Goal: Task Accomplishment & Management: Manage account settings

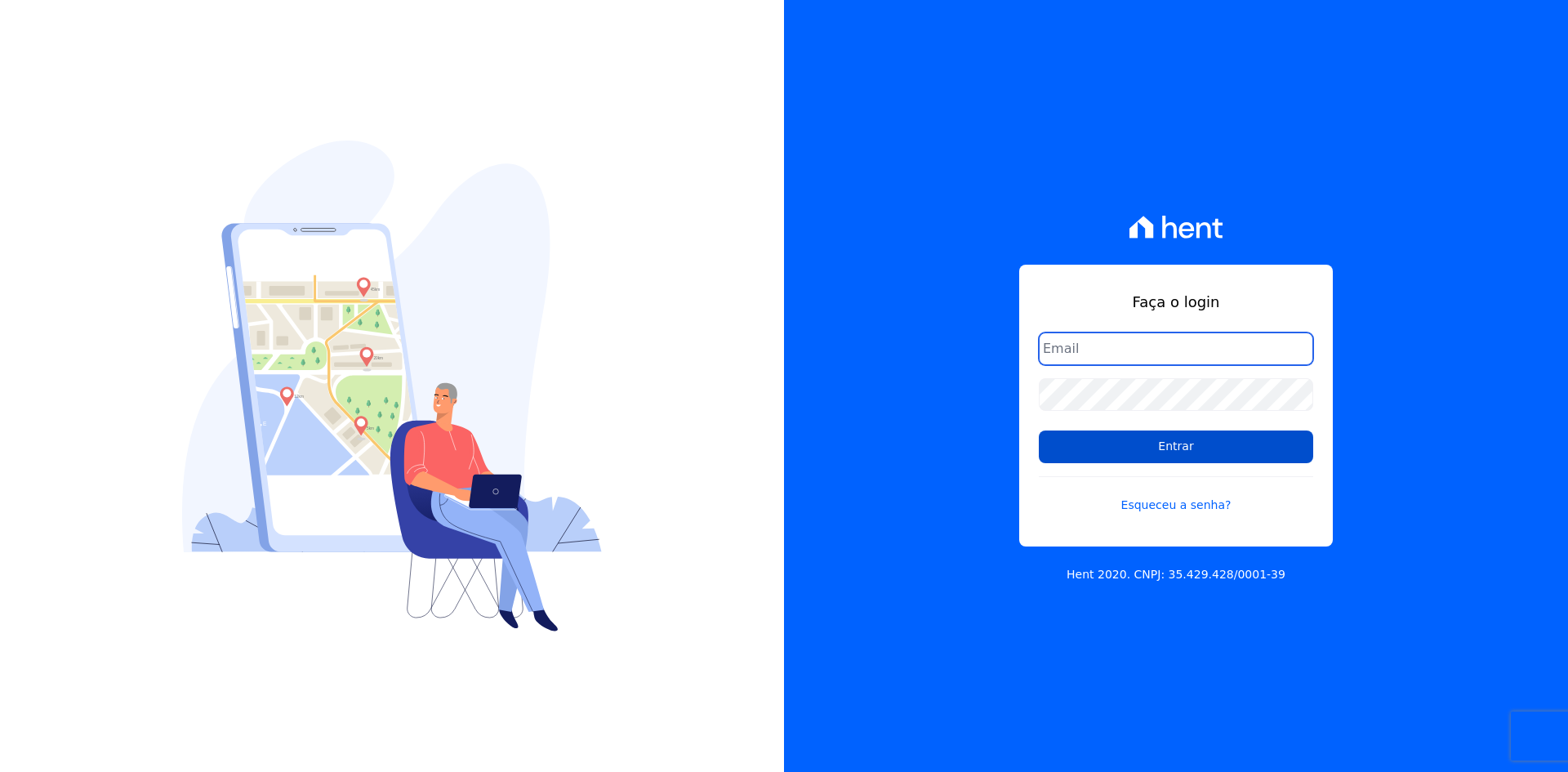
type input "contato@grupokaiser.com.br"
click at [1141, 440] on input "Entrar" at bounding box center [1177, 447] width 275 height 32
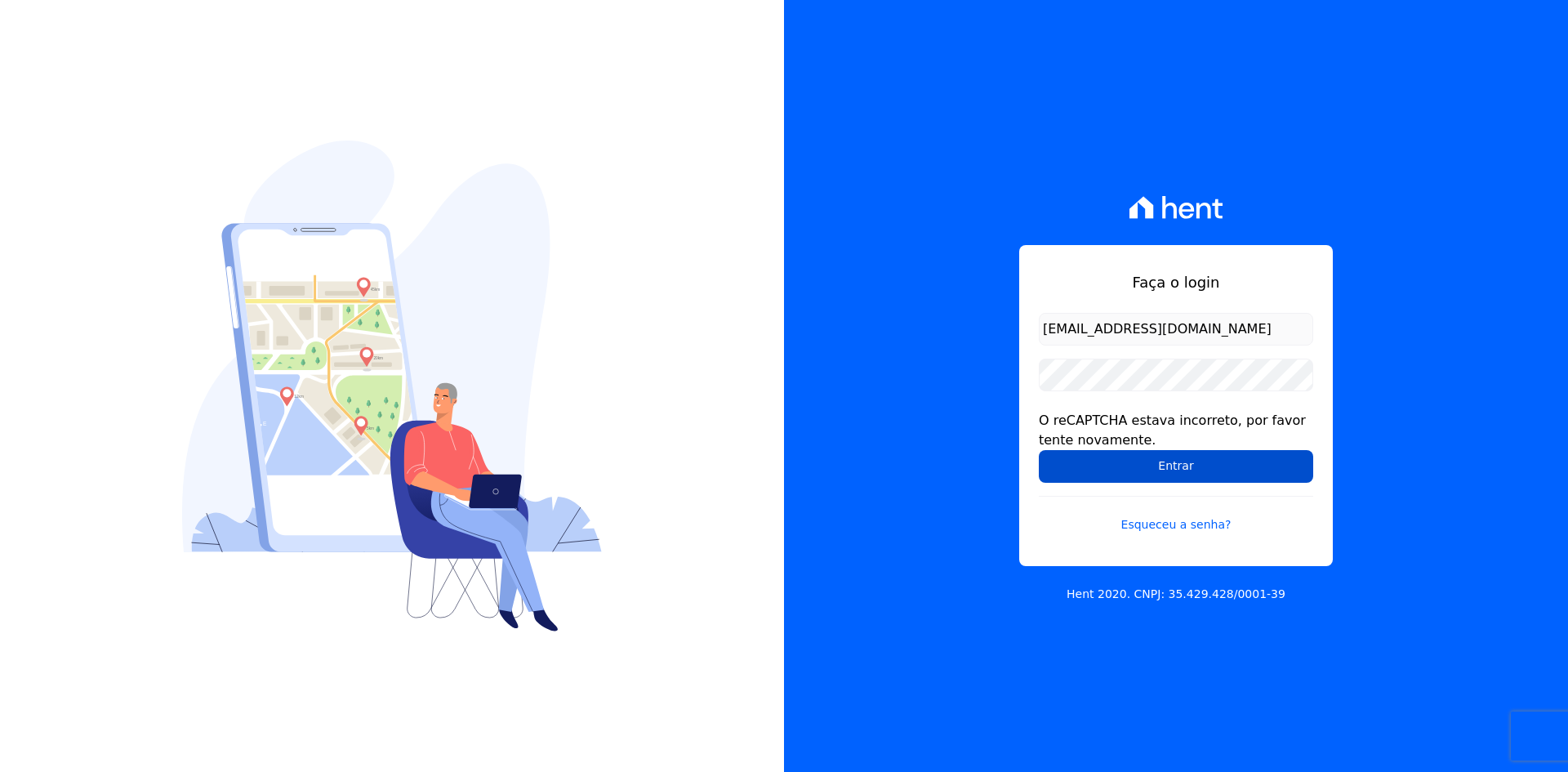
click at [1080, 478] on input "Entrar" at bounding box center [1177, 466] width 275 height 32
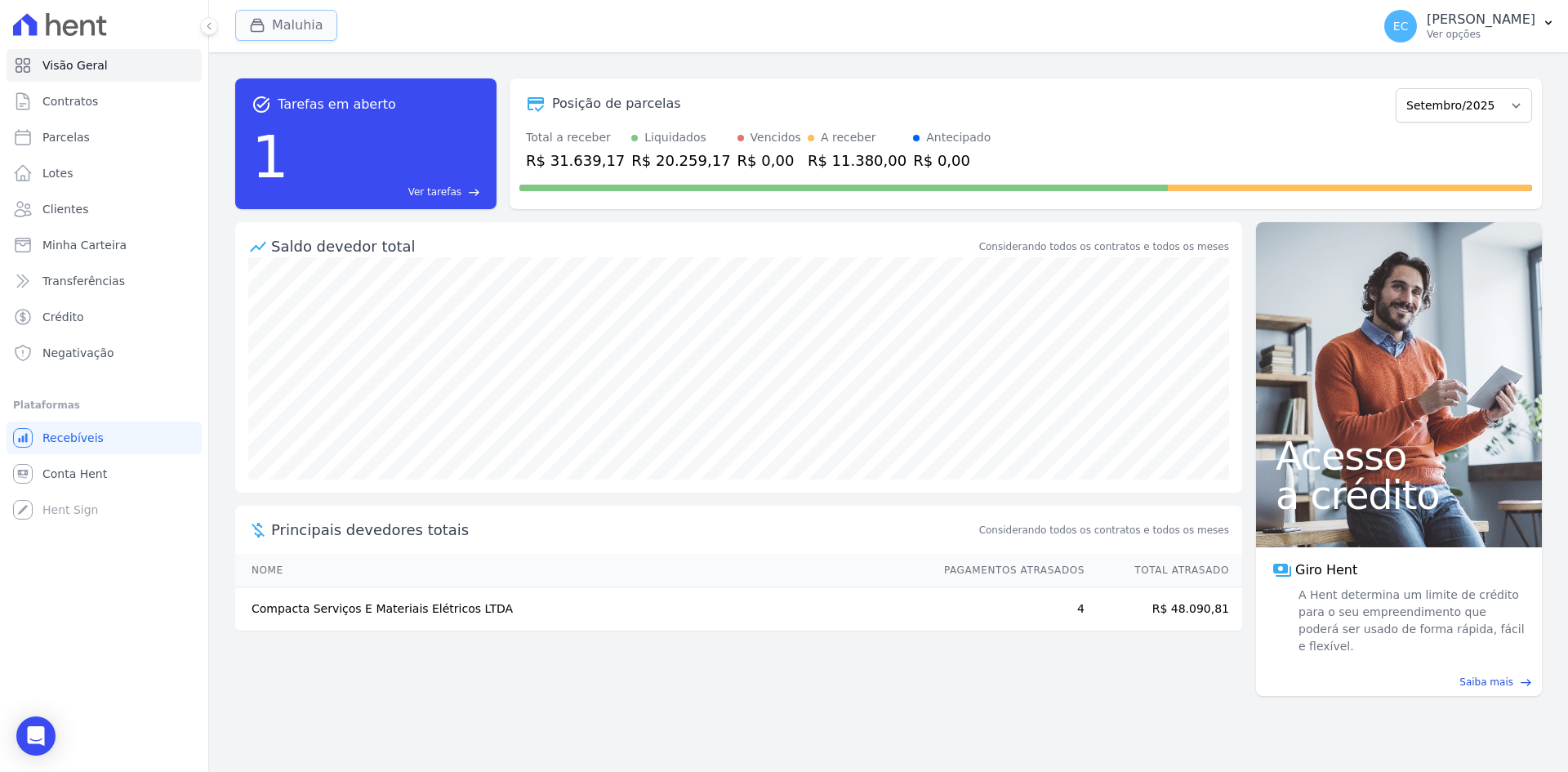
click at [266, 22] on div "button" at bounding box center [260, 25] width 22 height 16
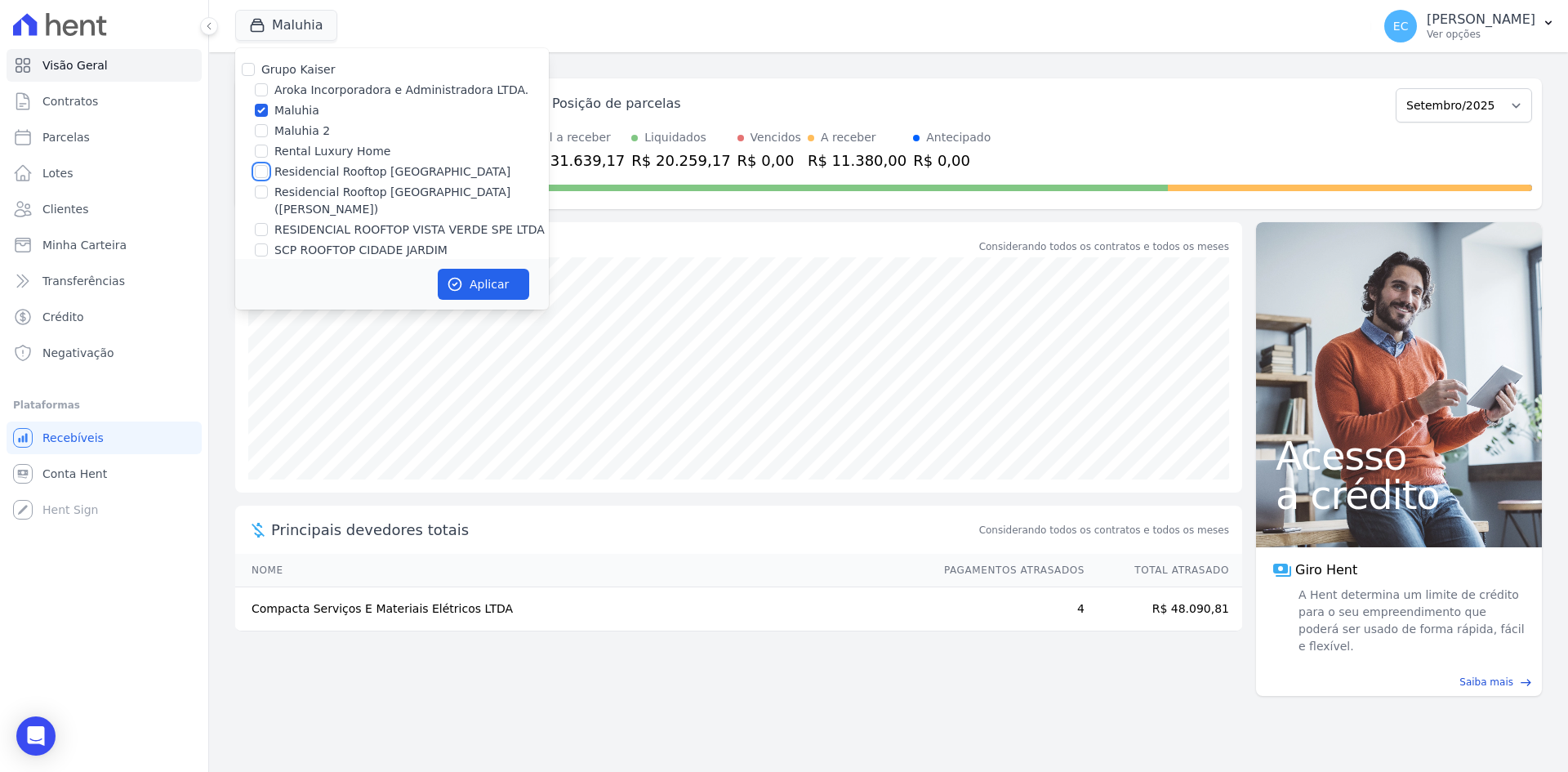
click at [260, 172] on input "Residencial Rooftop [GEOGRAPHIC_DATA]" at bounding box center [261, 171] width 13 height 13
checkbox input "true"
click at [261, 109] on input "Maluhia" at bounding box center [261, 110] width 13 height 13
checkbox input "false"
click at [441, 271] on button "Aplicar" at bounding box center [484, 284] width 92 height 31
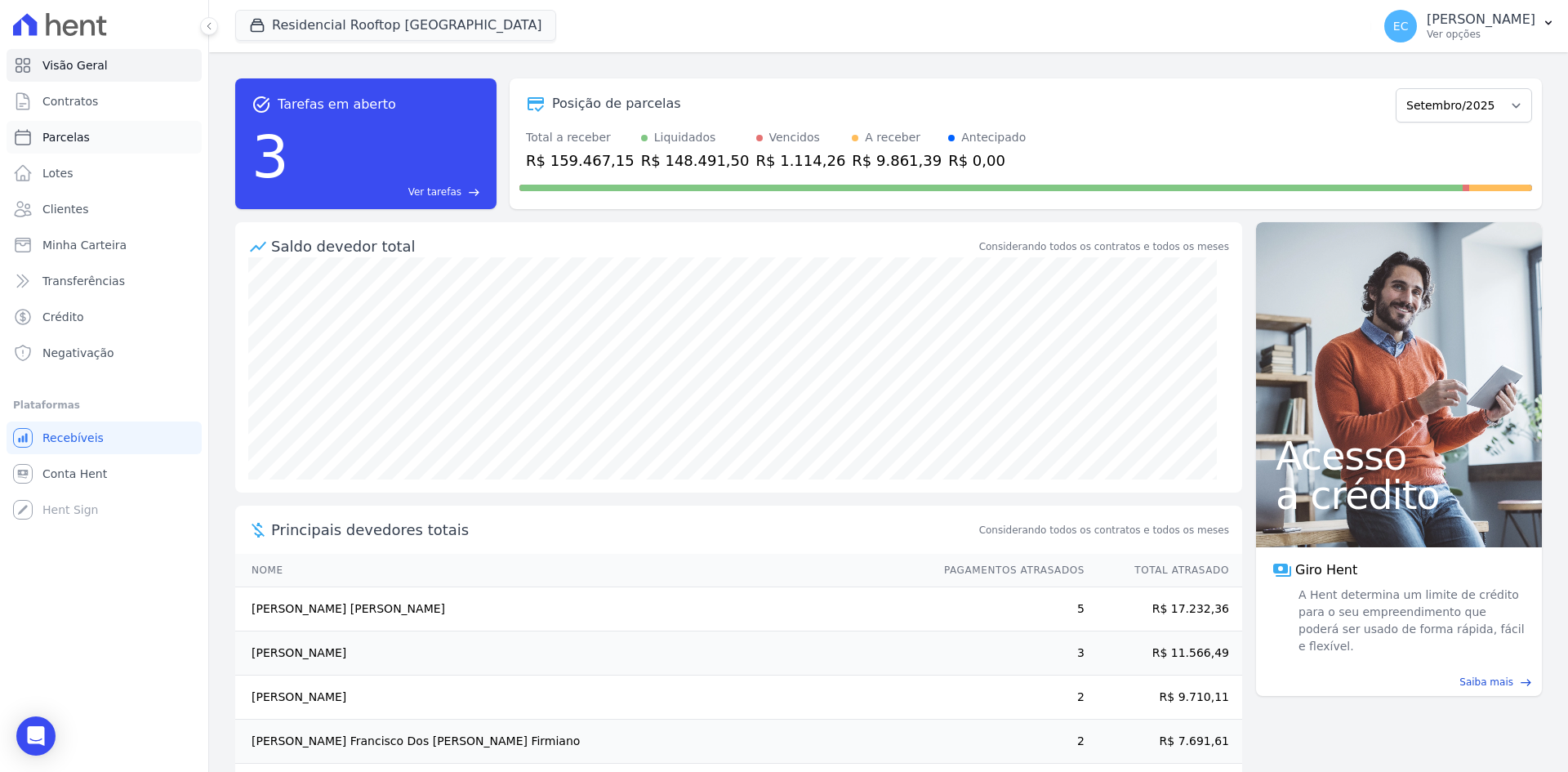
click at [105, 135] on link "Parcelas" at bounding box center [104, 137] width 196 height 32
select select
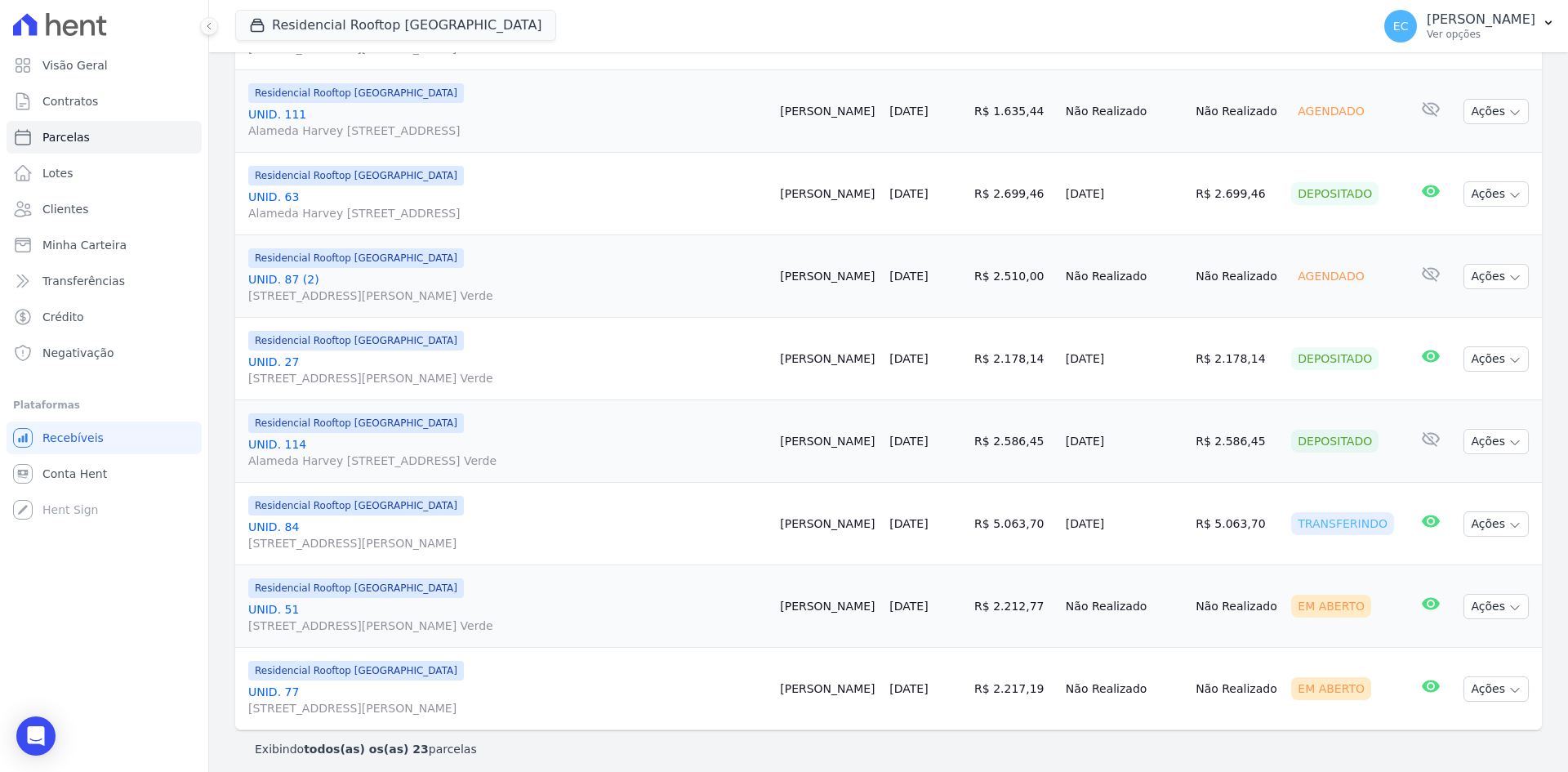
scroll to position [1662, 0]
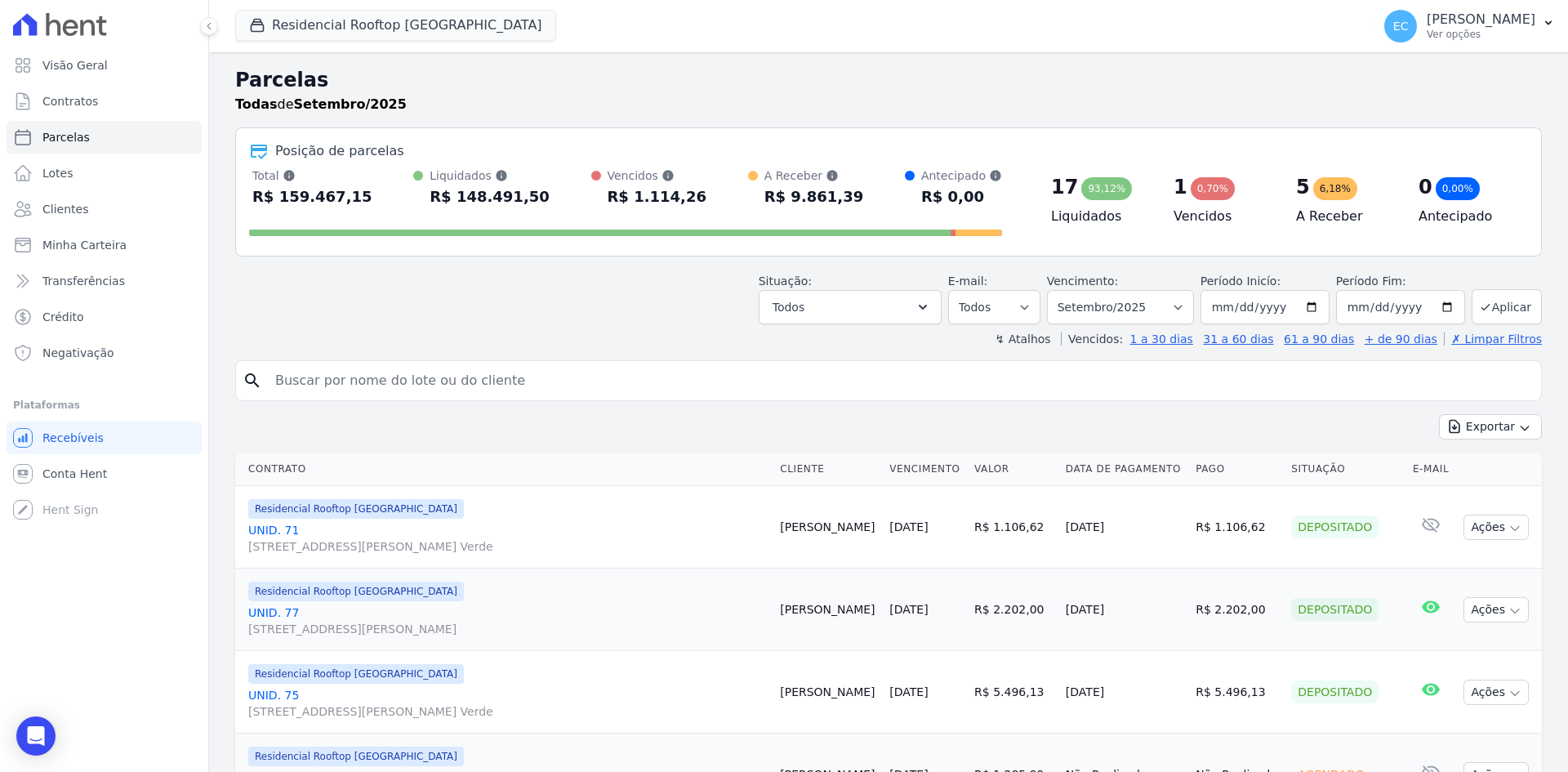
select select
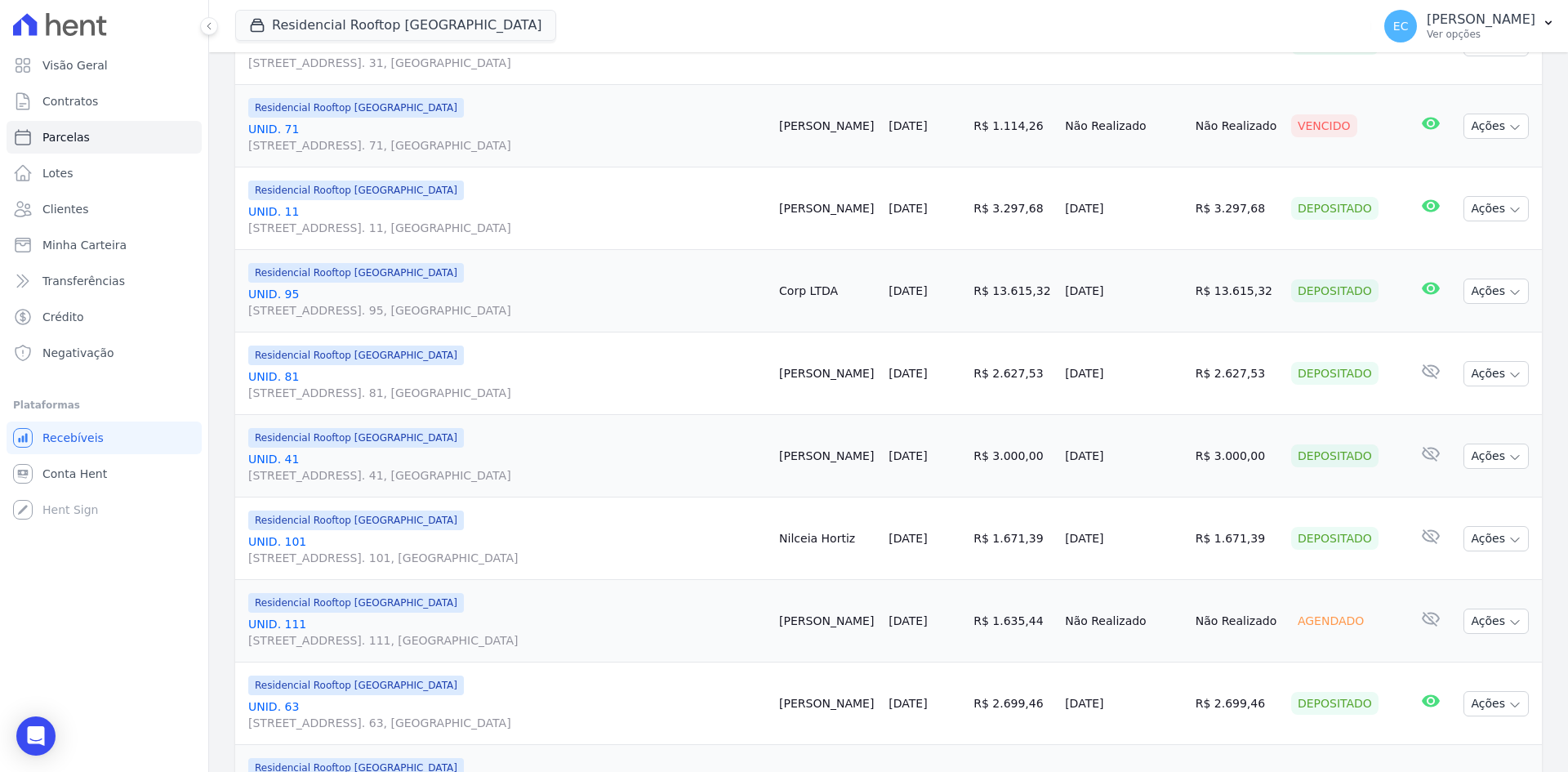
scroll to position [899, 0]
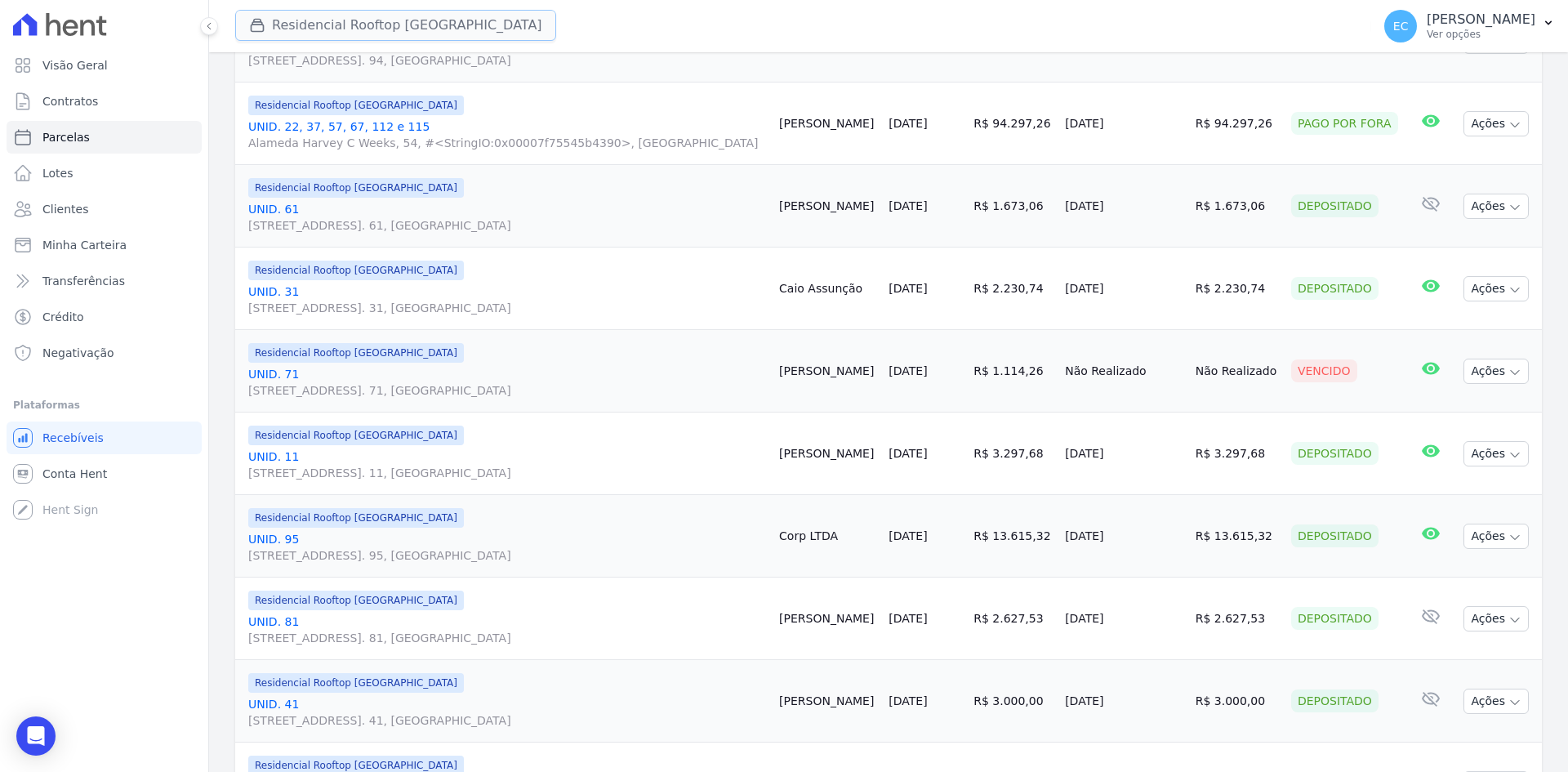
click at [277, 19] on button "Residencial Rooftop [GEOGRAPHIC_DATA]" at bounding box center [396, 25] width 321 height 31
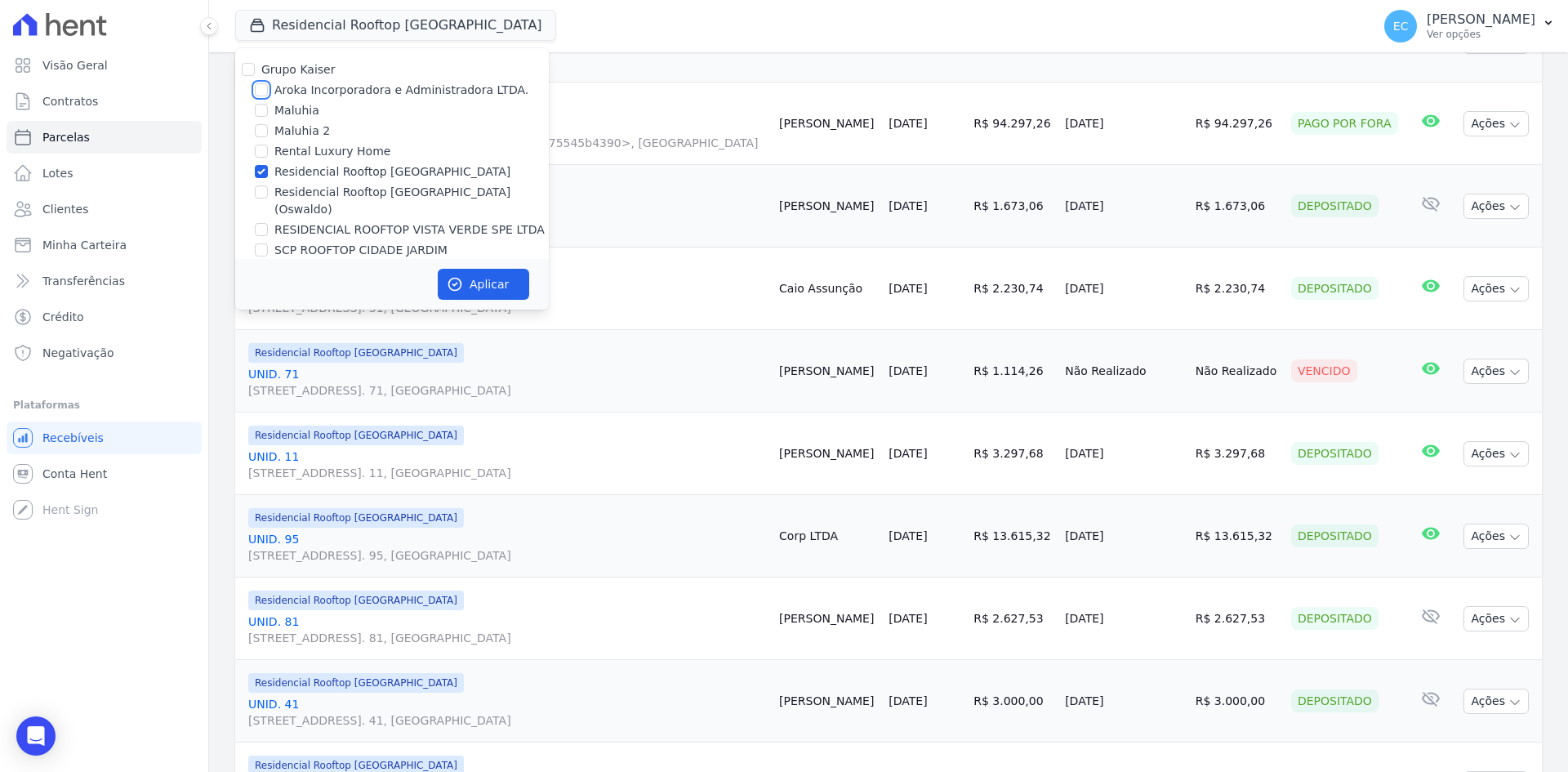
click at [265, 91] on input "Aroka Incorporadora e Administradora LTDA." at bounding box center [261, 90] width 13 height 13
checkbox input "true"
click at [256, 170] on input "Residencial Rooftop [GEOGRAPHIC_DATA]" at bounding box center [261, 171] width 13 height 13
checkbox input "false"
click at [461, 276] on icon "button" at bounding box center [455, 285] width 16 height 16
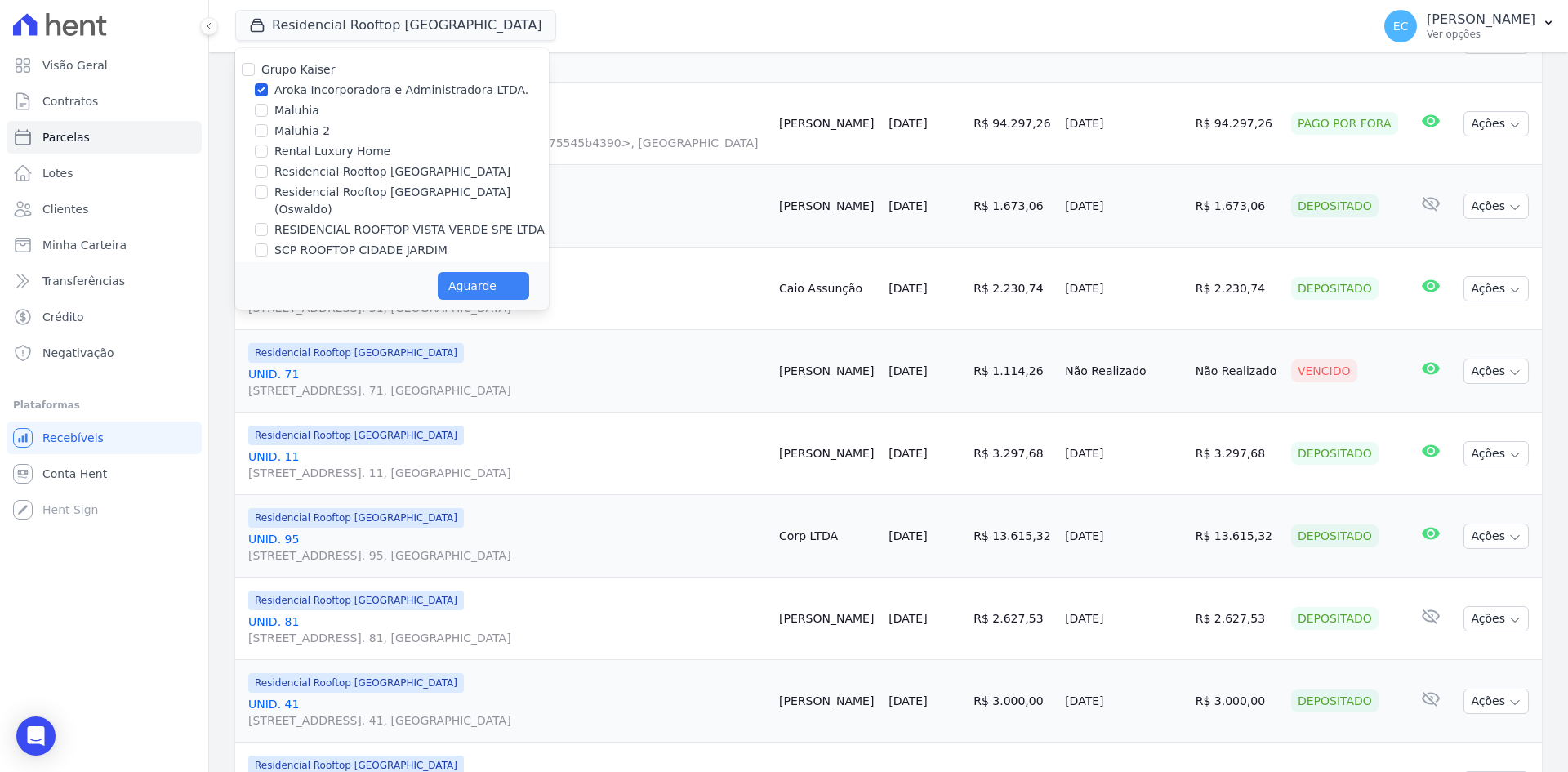
select select
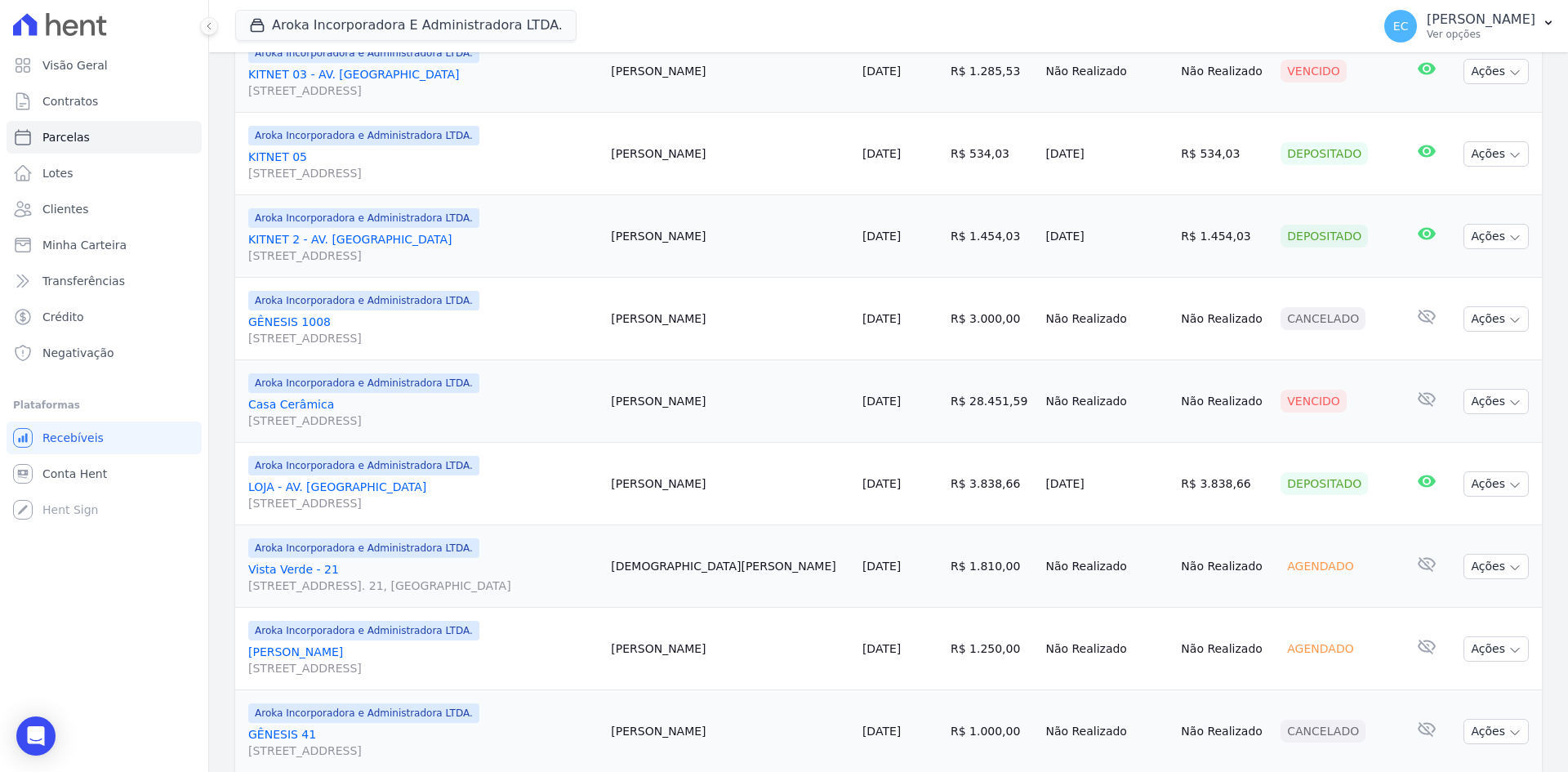
scroll to position [1062, 0]
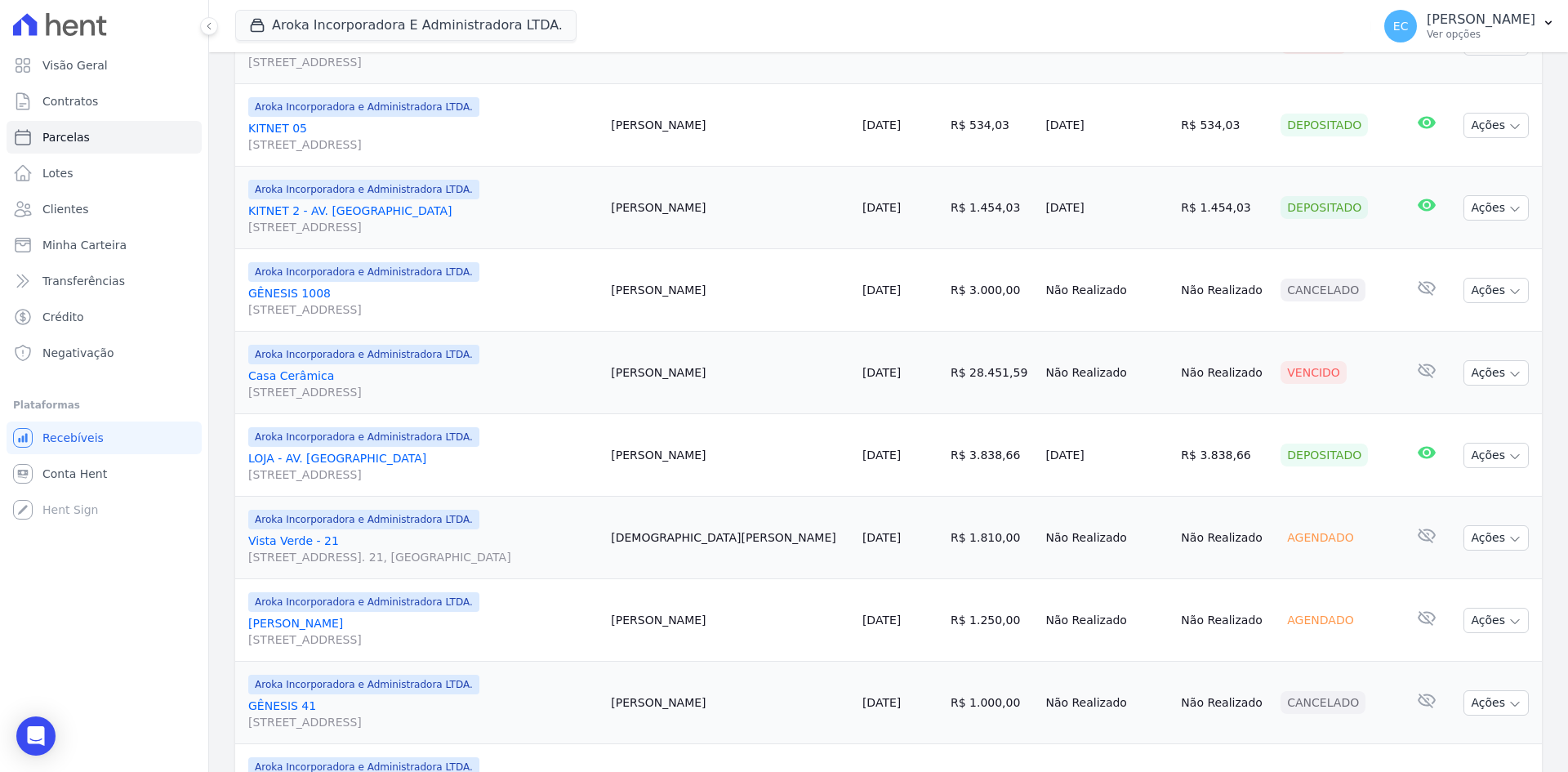
drag, startPoint x: 650, startPoint y: 373, endPoint x: 634, endPoint y: 372, distance: 16.0
click at [708, 373] on td "Adriano Iura" at bounding box center [730, 373] width 251 height 83
drag, startPoint x: 639, startPoint y: 371, endPoint x: 698, endPoint y: 373, distance: 59.0
click at [698, 373] on td "Adriano Iura" at bounding box center [730, 373] width 251 height 83
click at [677, 374] on td "Adriano Iura" at bounding box center [730, 373] width 251 height 83
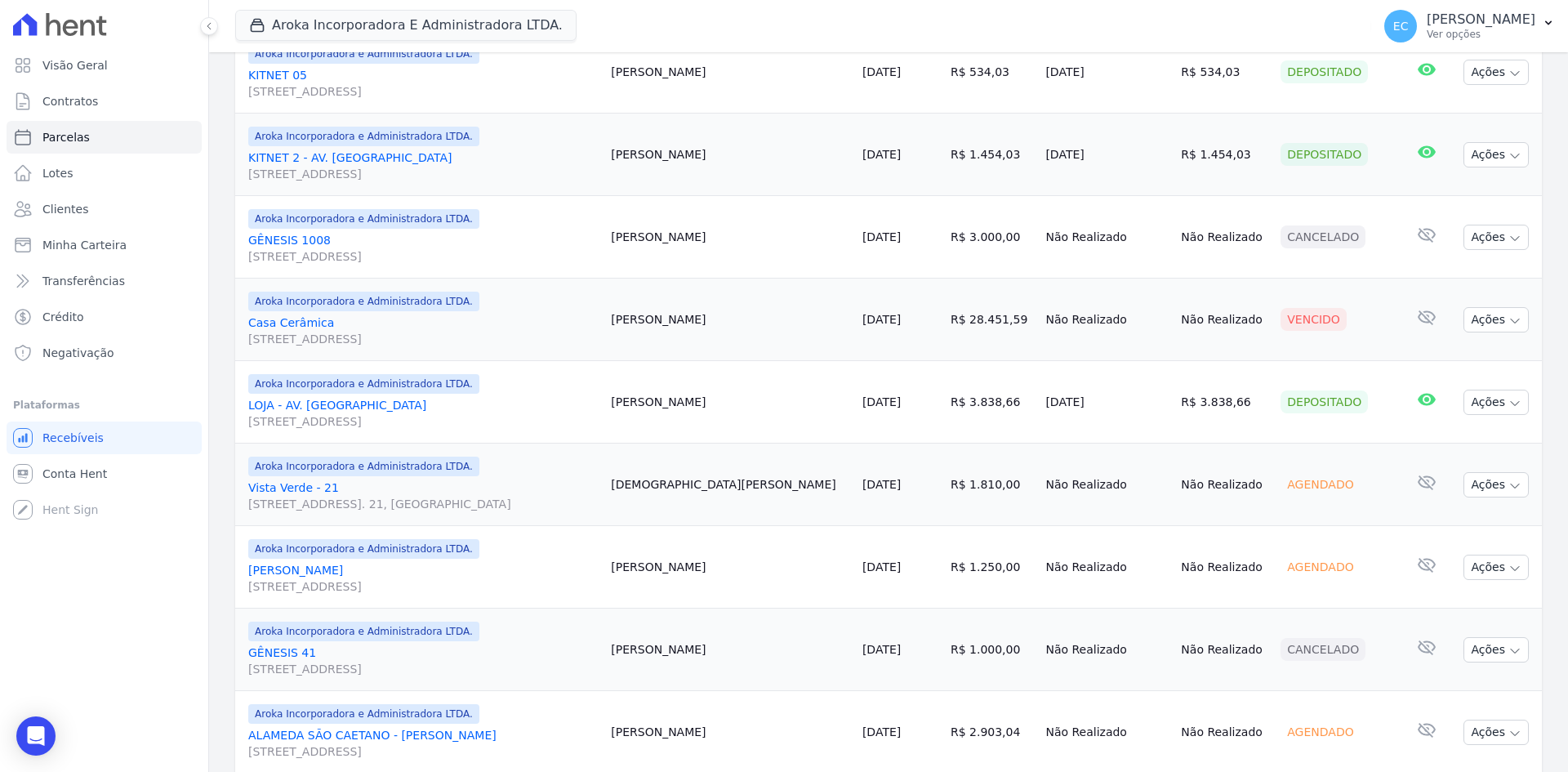
scroll to position [1144, 0]
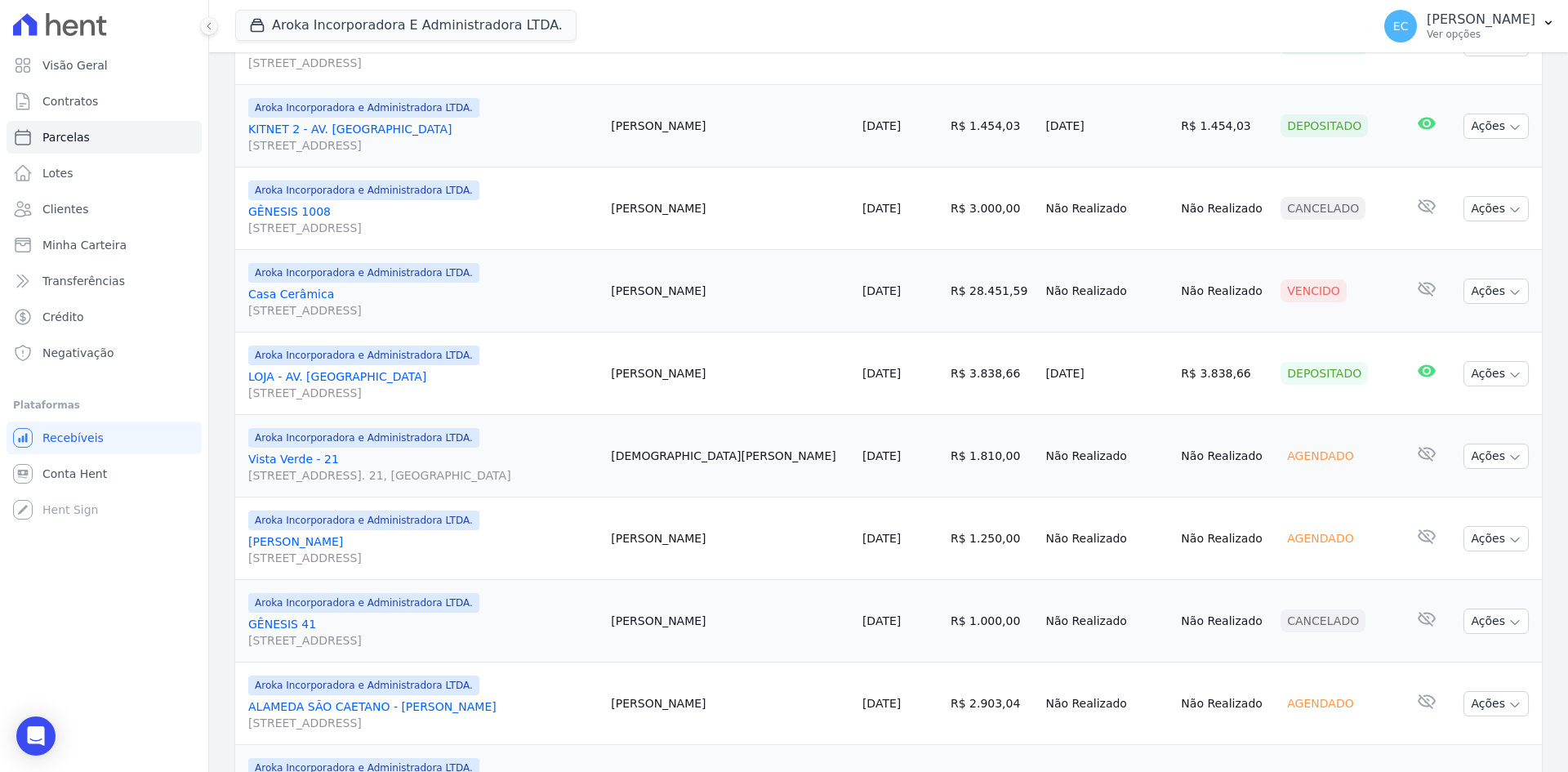
drag, startPoint x: 655, startPoint y: 286, endPoint x: 704, endPoint y: 299, distance: 50.7
click at [704, 297] on td "Adriano Iura" at bounding box center [730, 292] width 251 height 83
click at [688, 293] on td "Adriano Iura" at bounding box center [730, 292] width 251 height 83
drag, startPoint x: 638, startPoint y: 287, endPoint x: 708, endPoint y: 288, distance: 70.0
click at [705, 286] on td "Adriano Iura" at bounding box center [730, 292] width 251 height 83
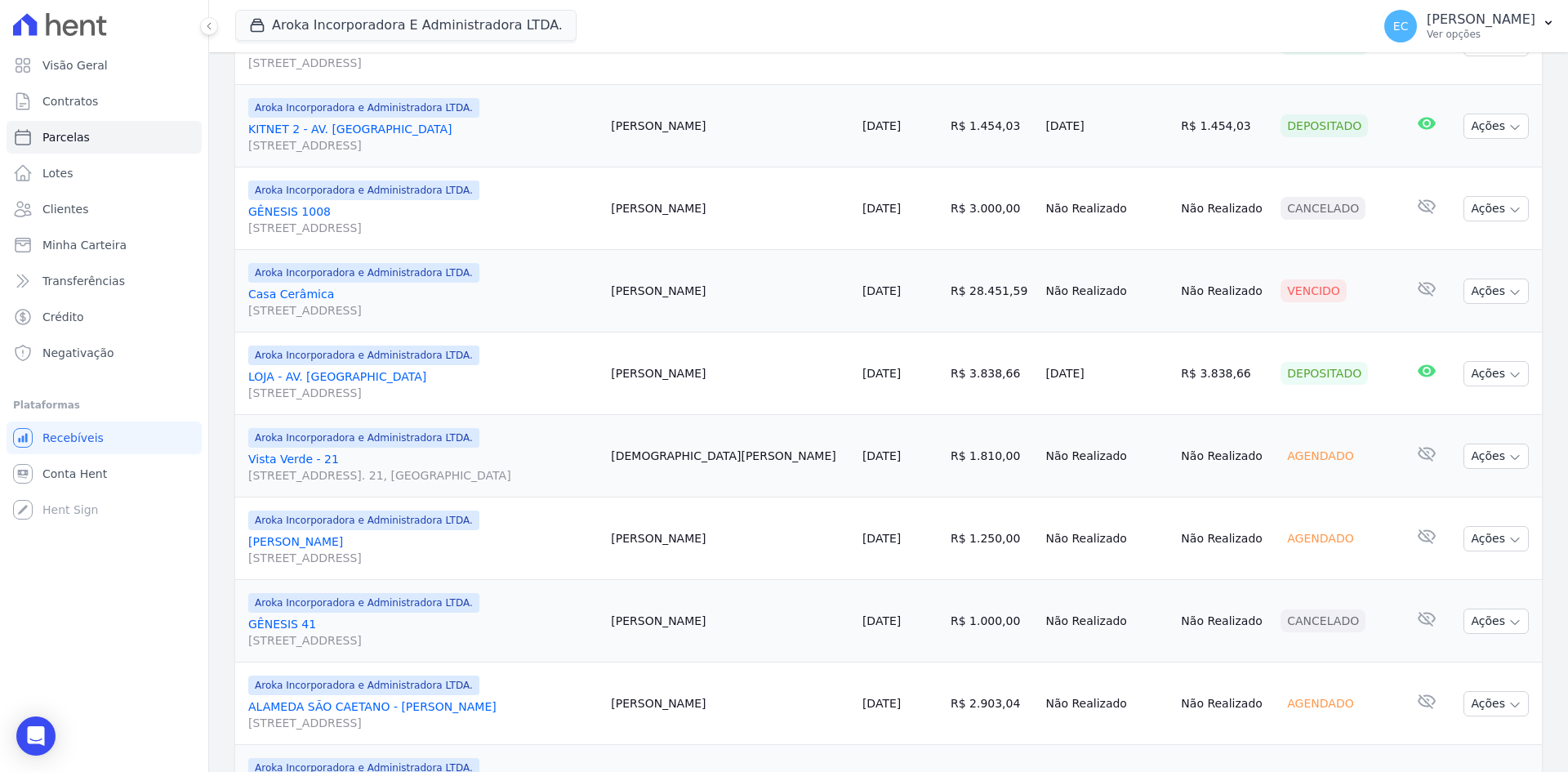
click at [688, 291] on td "Adriano Iura" at bounding box center [730, 292] width 251 height 83
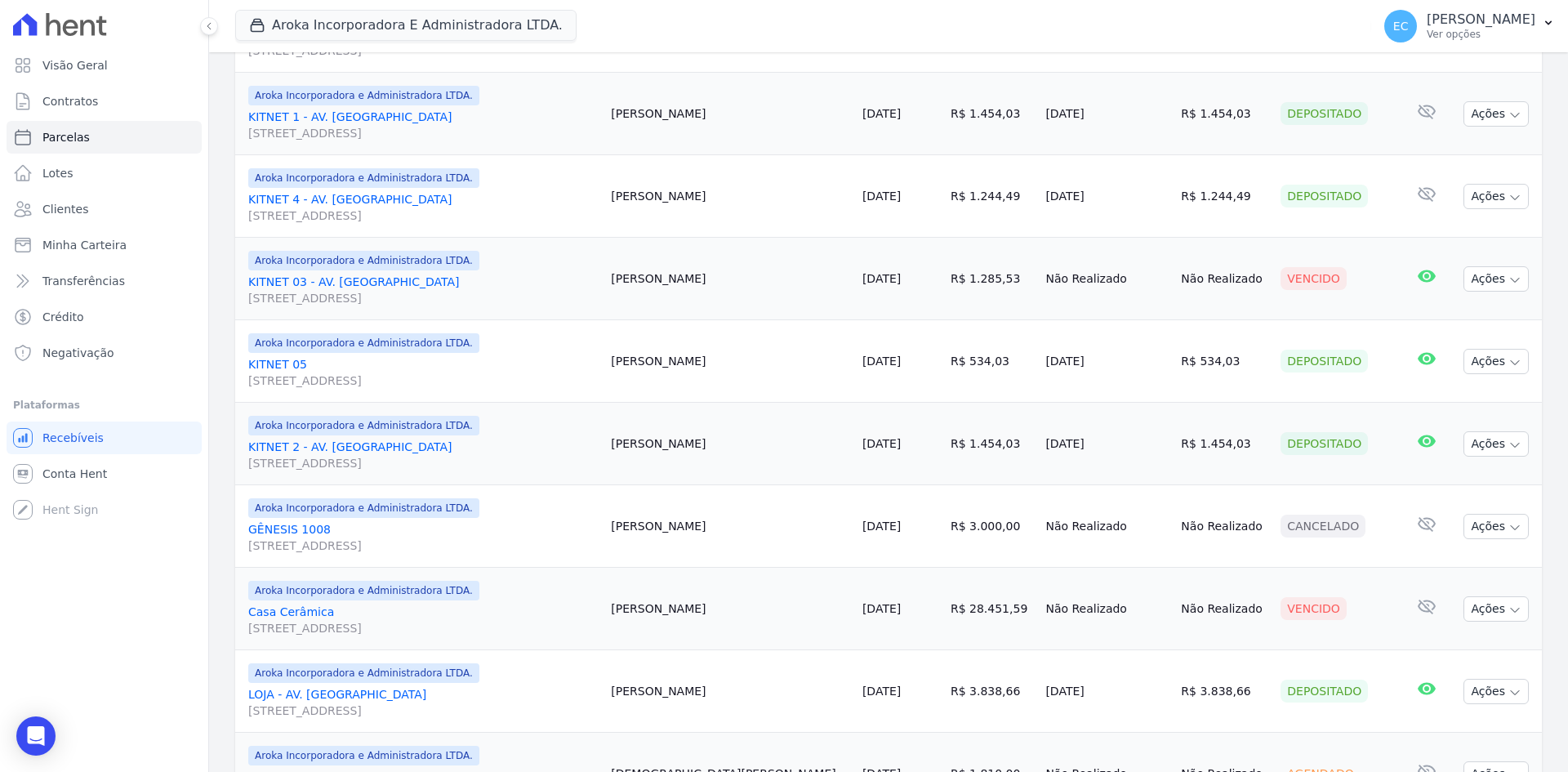
scroll to position [923, 0]
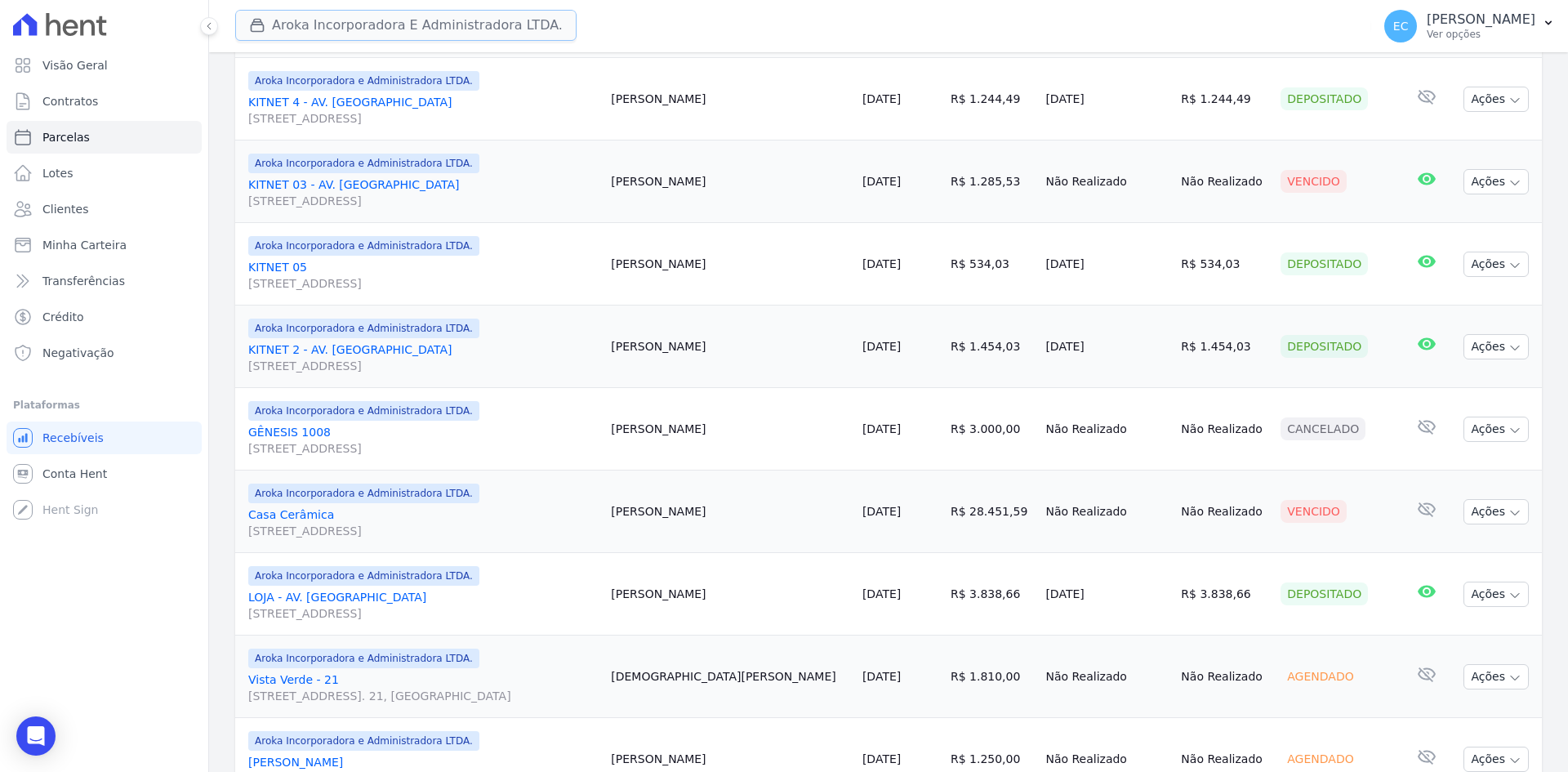
click at [293, 24] on button "Aroka Incorporadora E Administradora LTDA." at bounding box center [406, 25] width 341 height 31
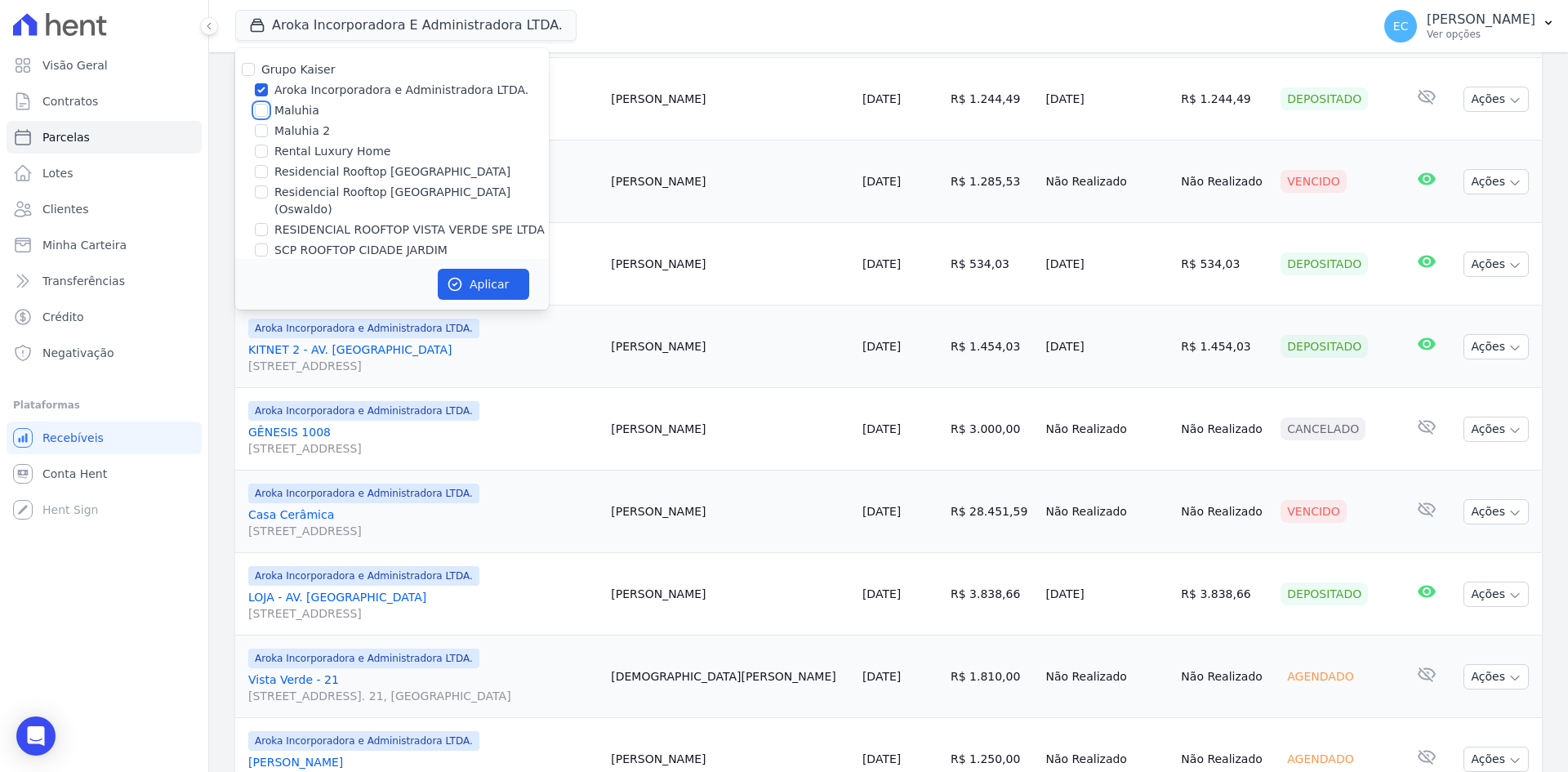
click at [260, 110] on input "Maluhia" at bounding box center [261, 110] width 13 height 13
checkbox input "true"
click at [259, 89] on input "Aroka Incorporadora e Administradora LTDA." at bounding box center [261, 90] width 13 height 13
checkbox input "false"
click at [511, 272] on button "Aplicar" at bounding box center [484, 284] width 92 height 31
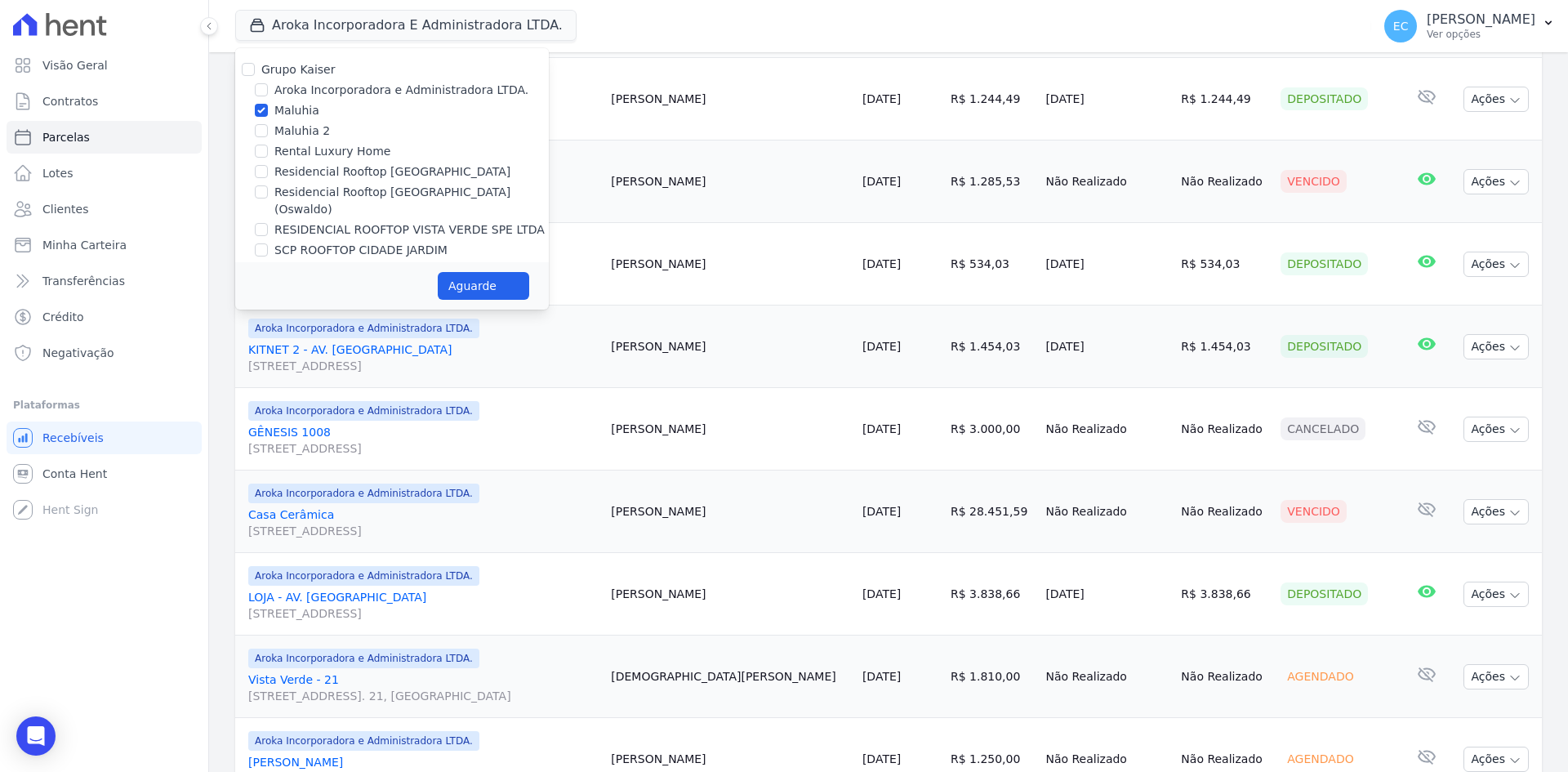
select select
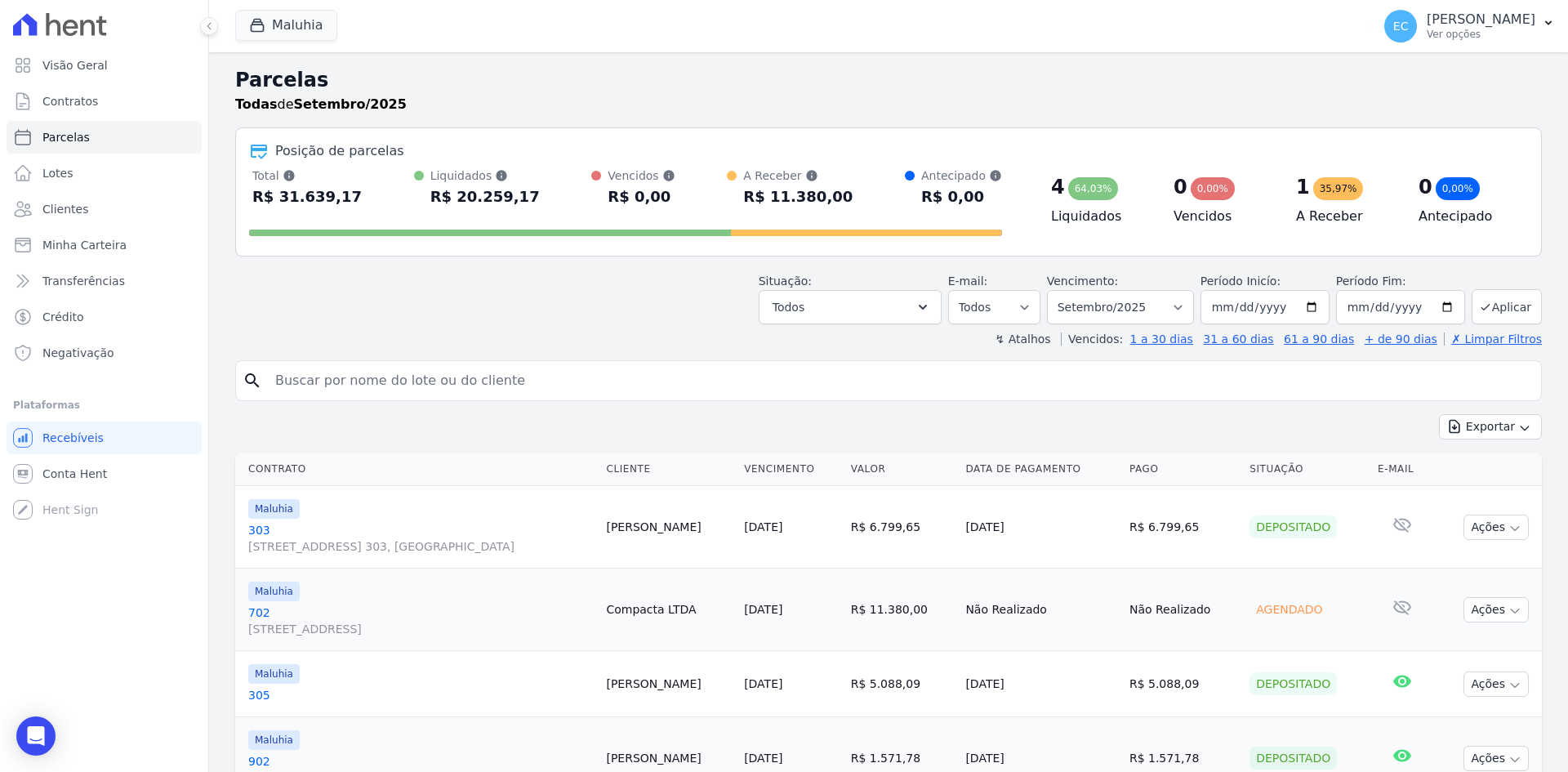
scroll to position [160, 0]
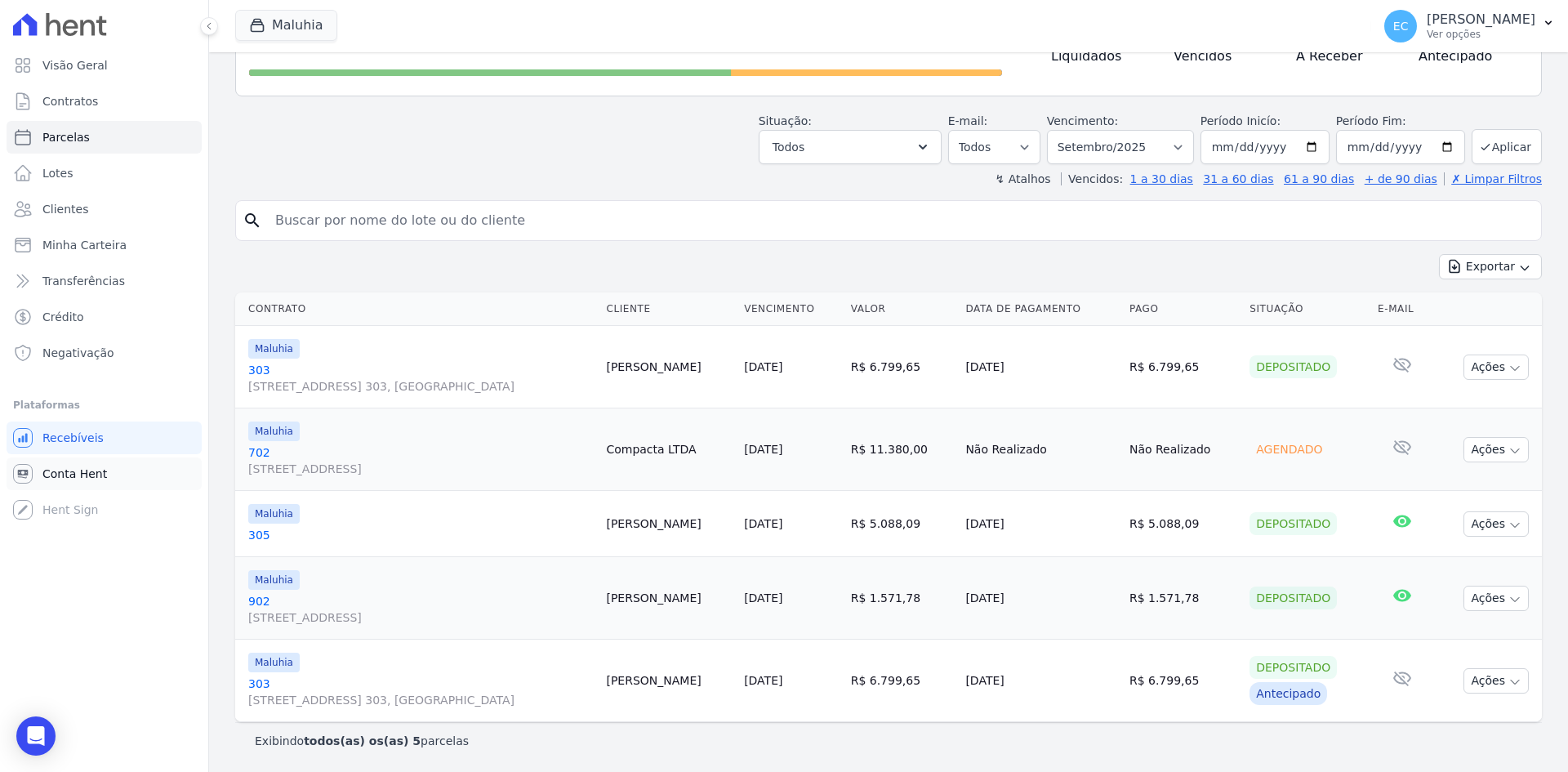
click at [72, 482] on link "Conta Hent" at bounding box center [104, 474] width 196 height 32
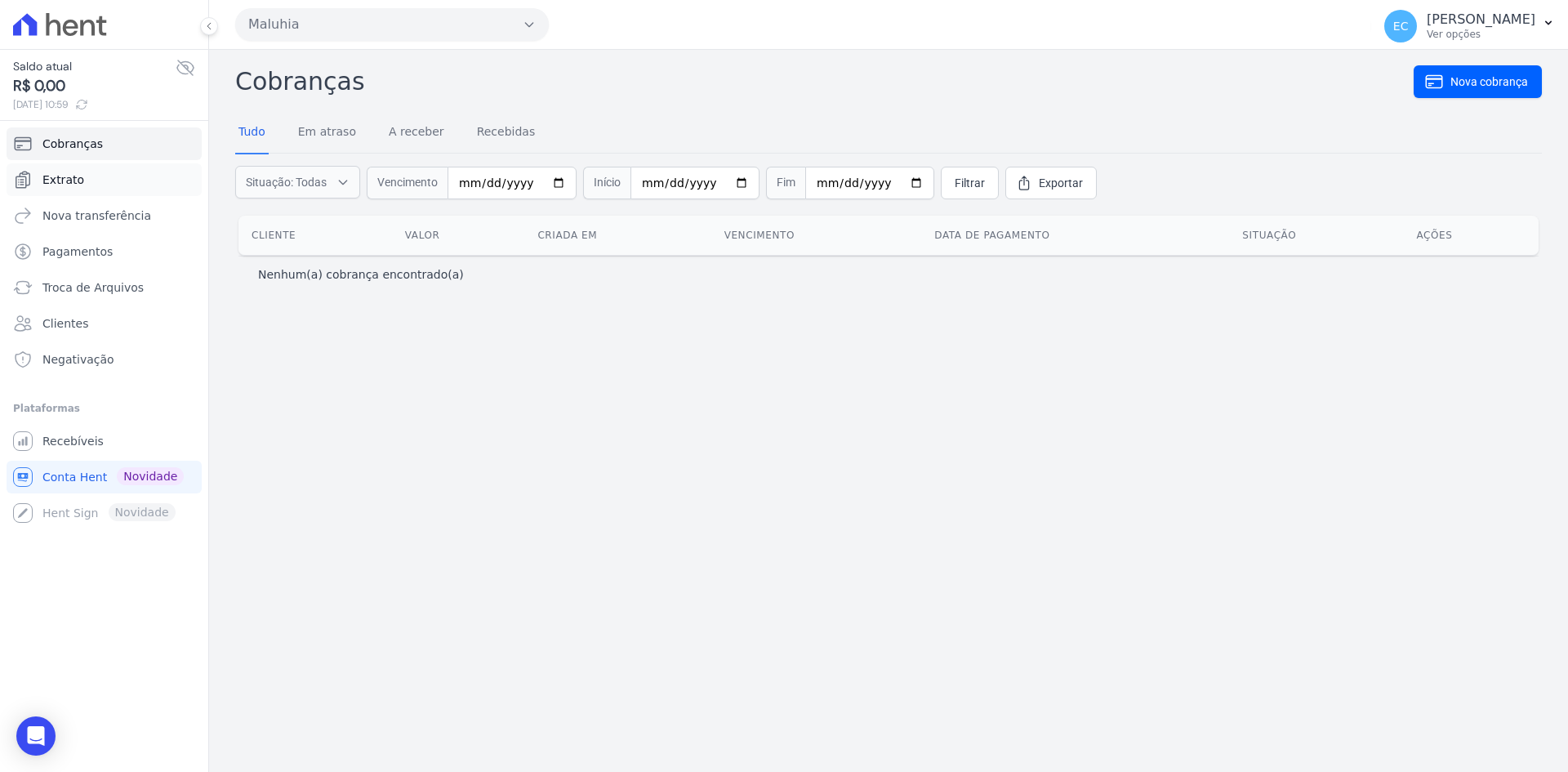
click at [101, 180] on link "Extrato" at bounding box center [104, 180] width 196 height 32
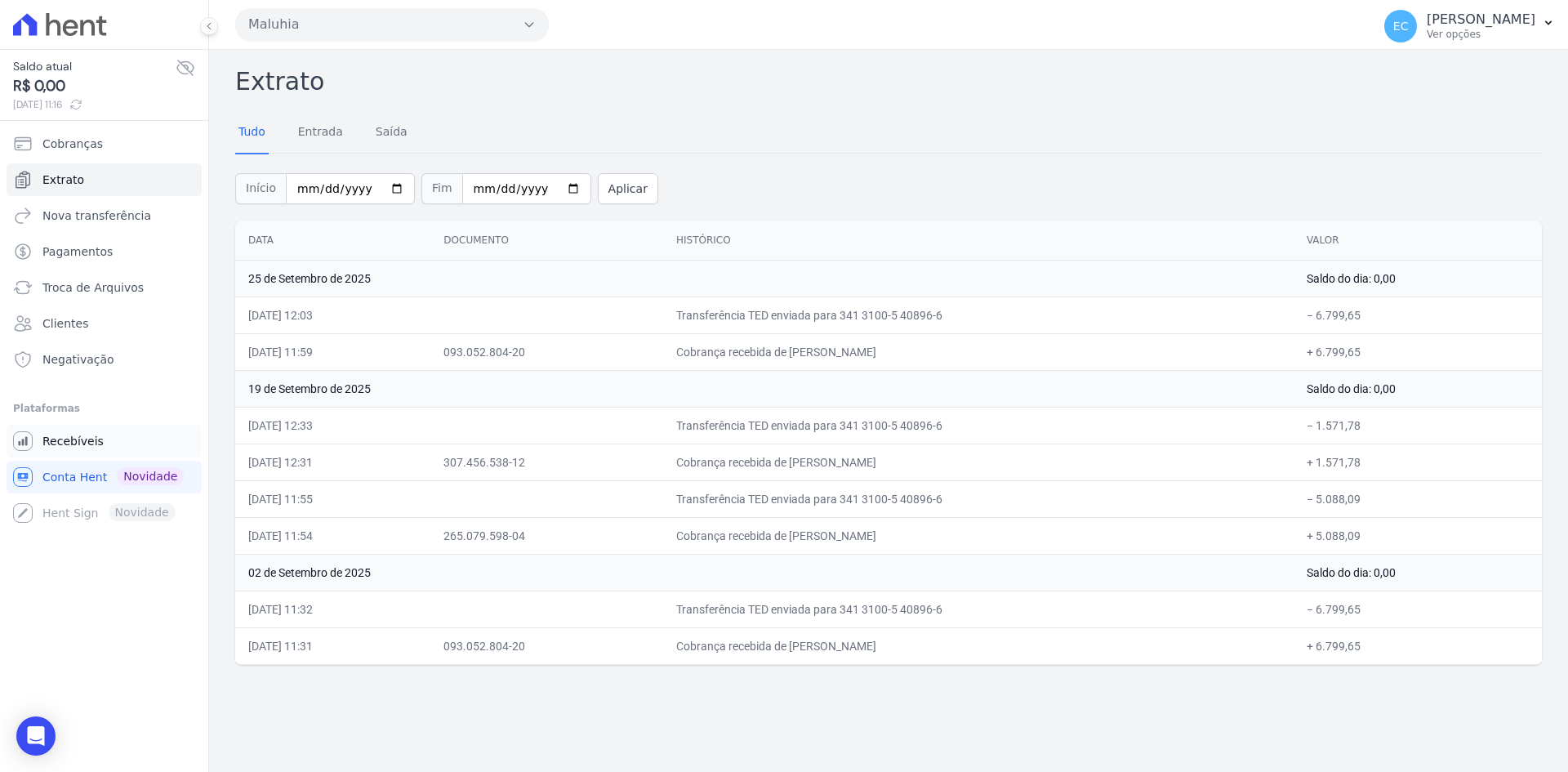
click at [83, 432] on link "Recebíveis" at bounding box center [104, 441] width 196 height 32
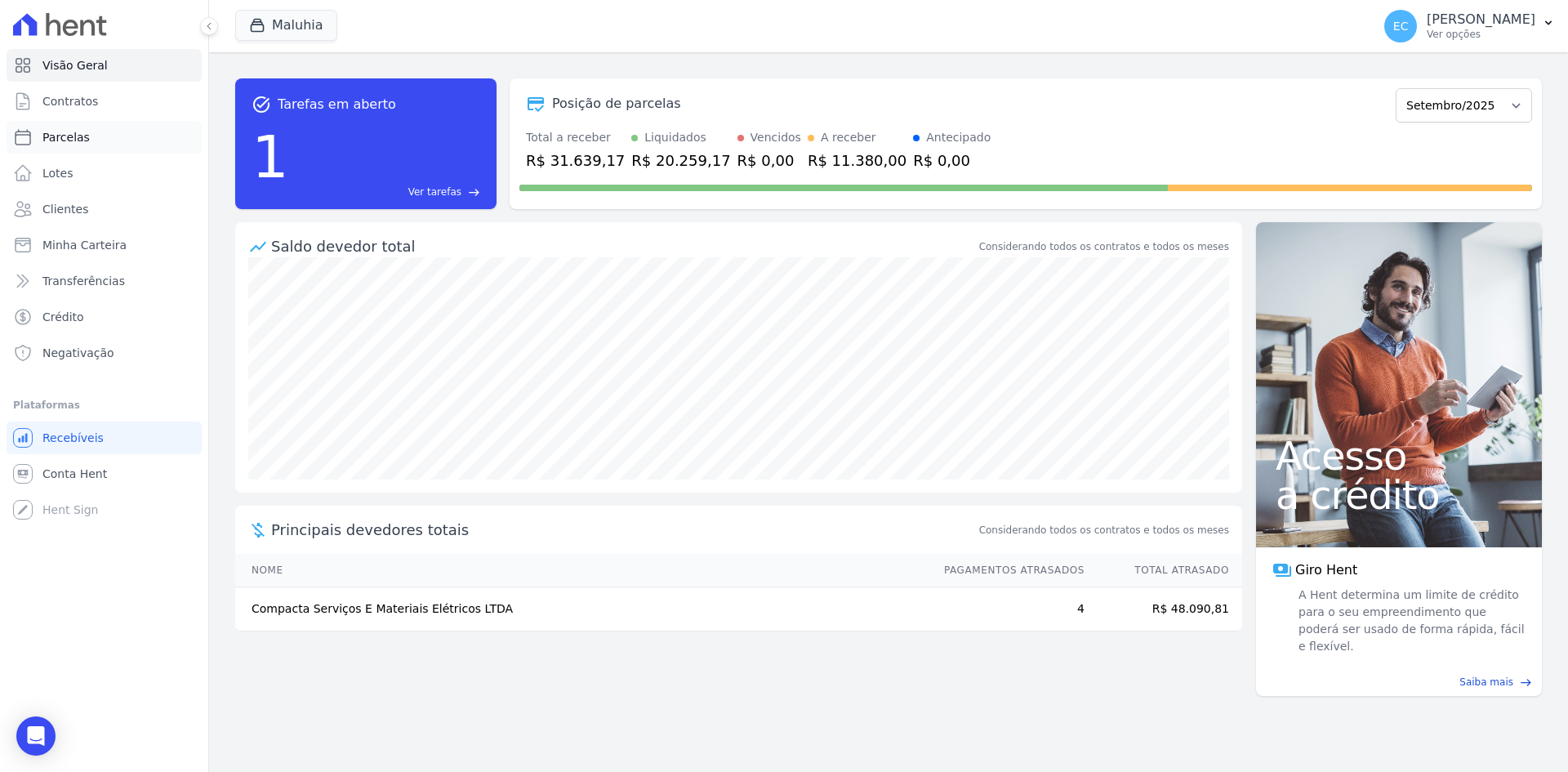
click at [107, 132] on link "Parcelas" at bounding box center [104, 137] width 196 height 32
select select
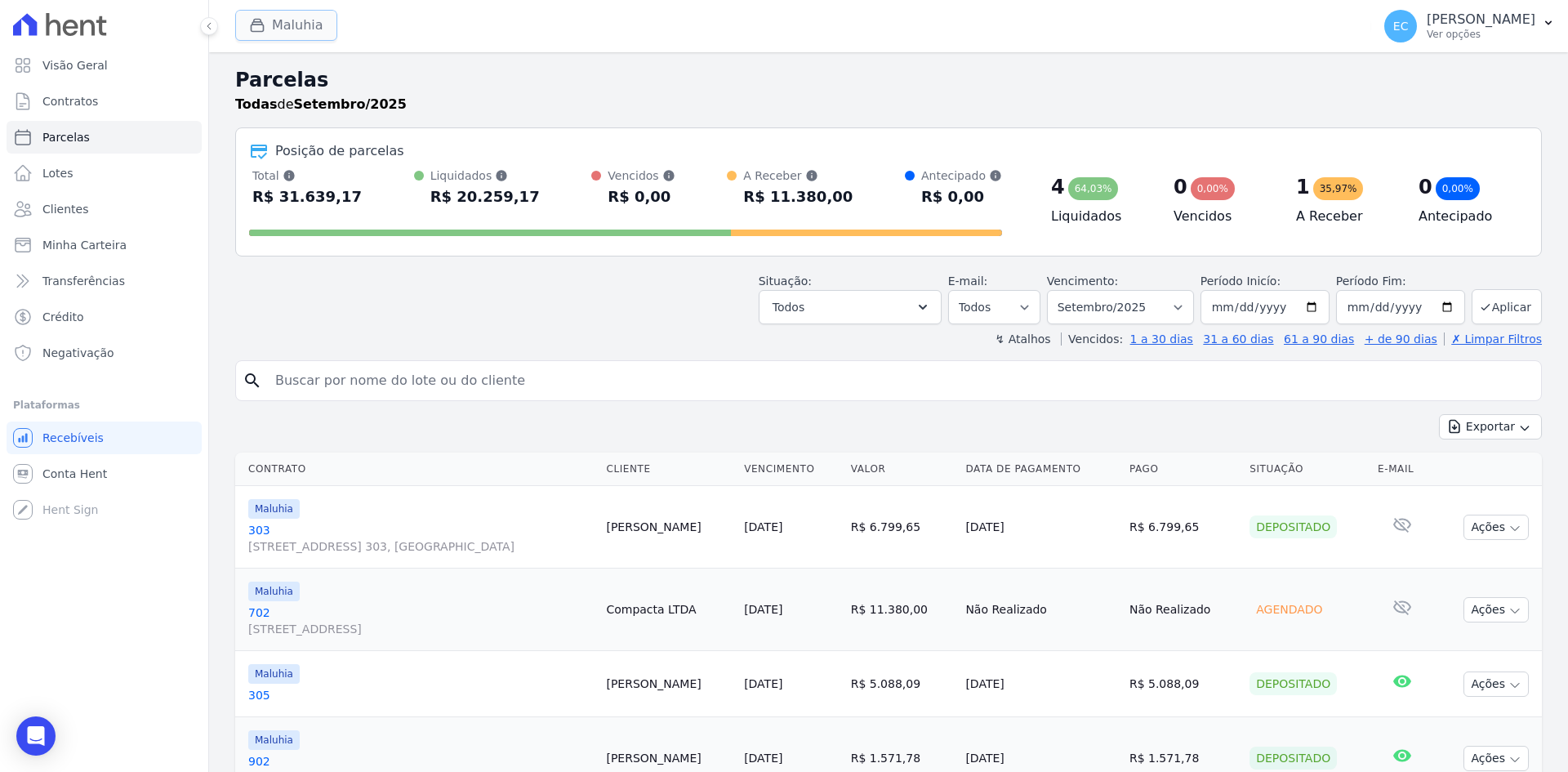
click at [267, 28] on div "button" at bounding box center [260, 25] width 22 height 16
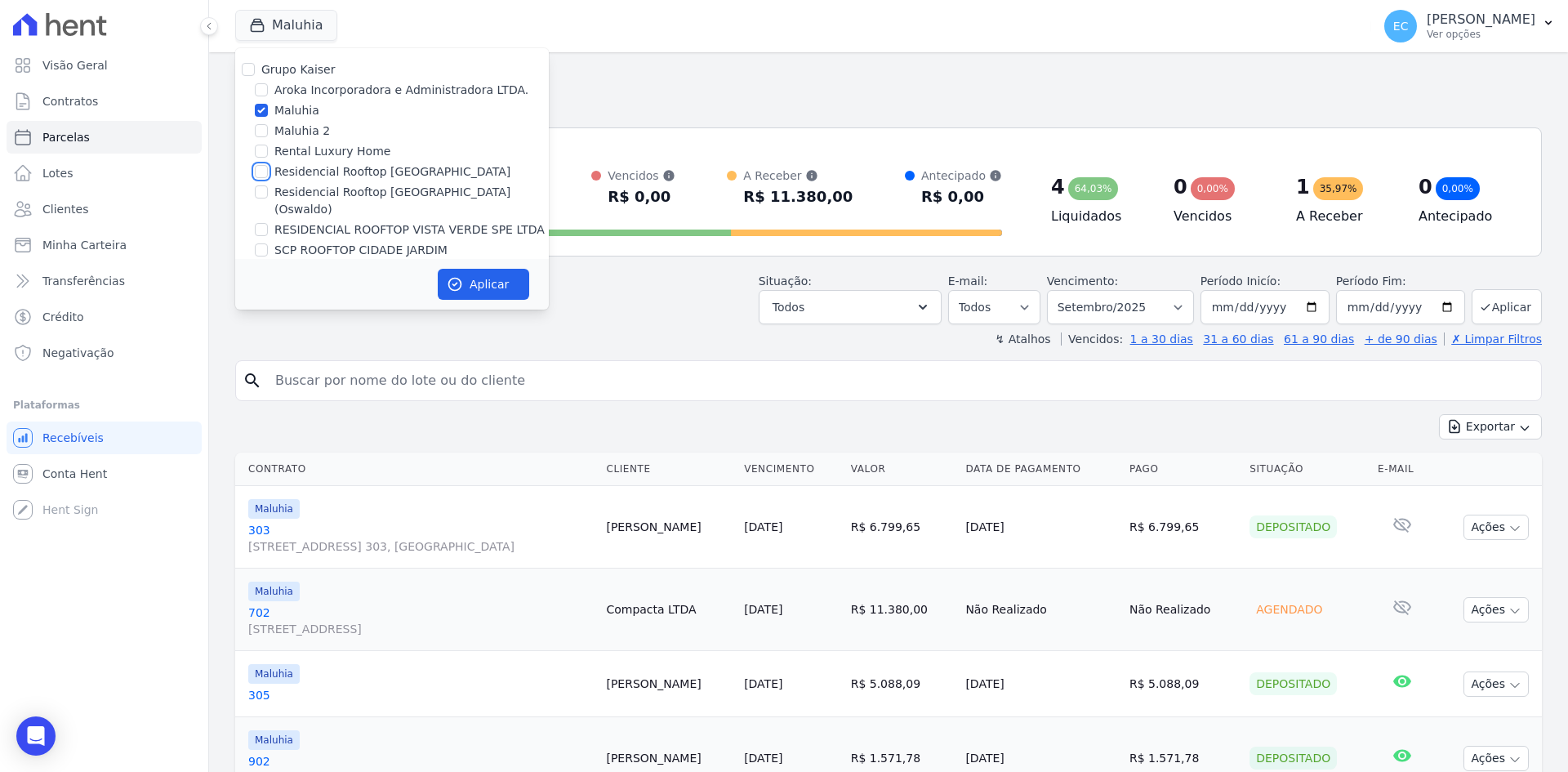
click at [259, 172] on input "Residencial Rooftop [GEOGRAPHIC_DATA]" at bounding box center [261, 171] width 13 height 13
checkbox input "true"
click at [260, 106] on input "Maluhia" at bounding box center [261, 110] width 13 height 13
checkbox input "false"
click at [474, 280] on button "Aplicar" at bounding box center [484, 284] width 92 height 31
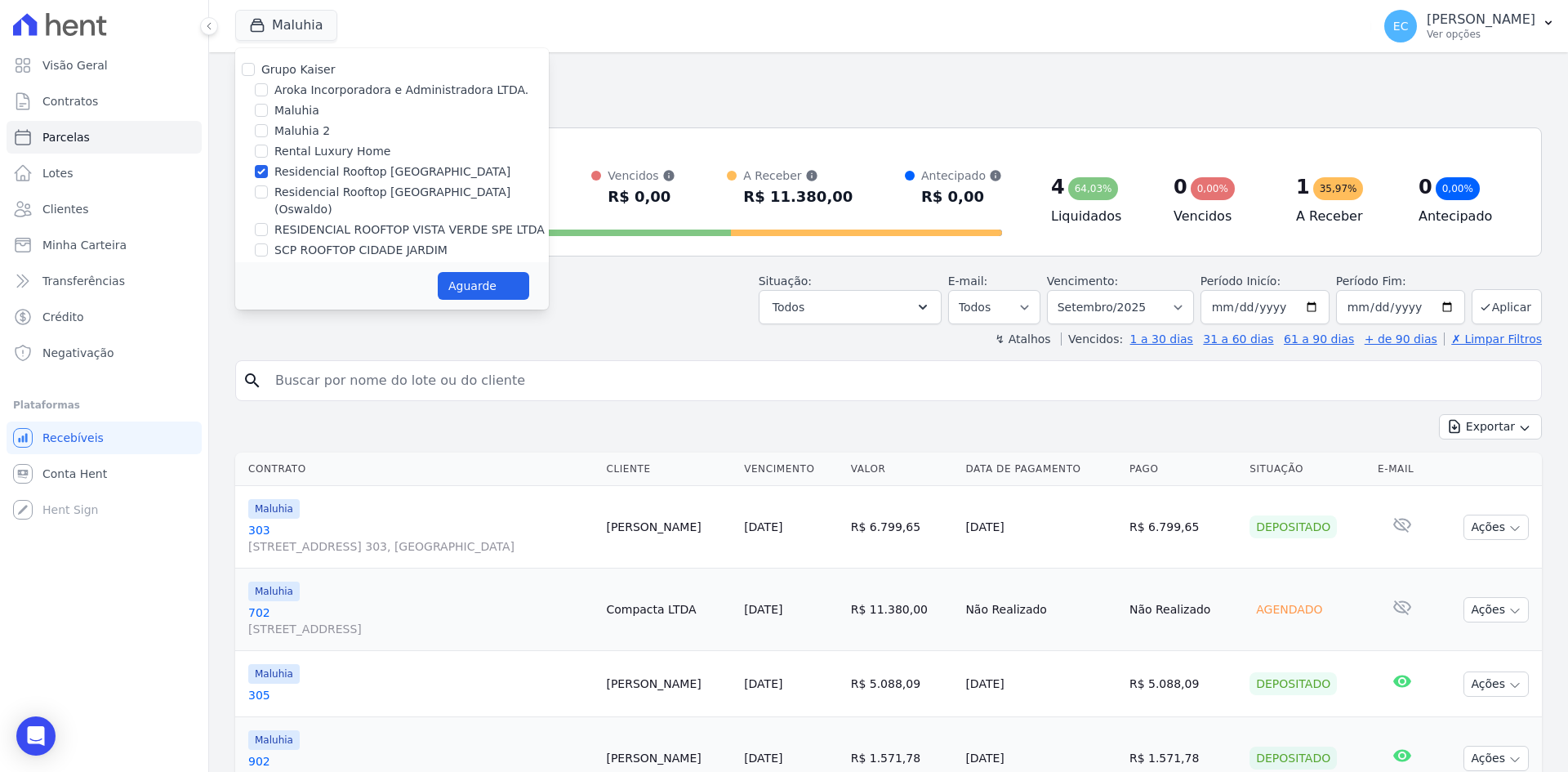
select select
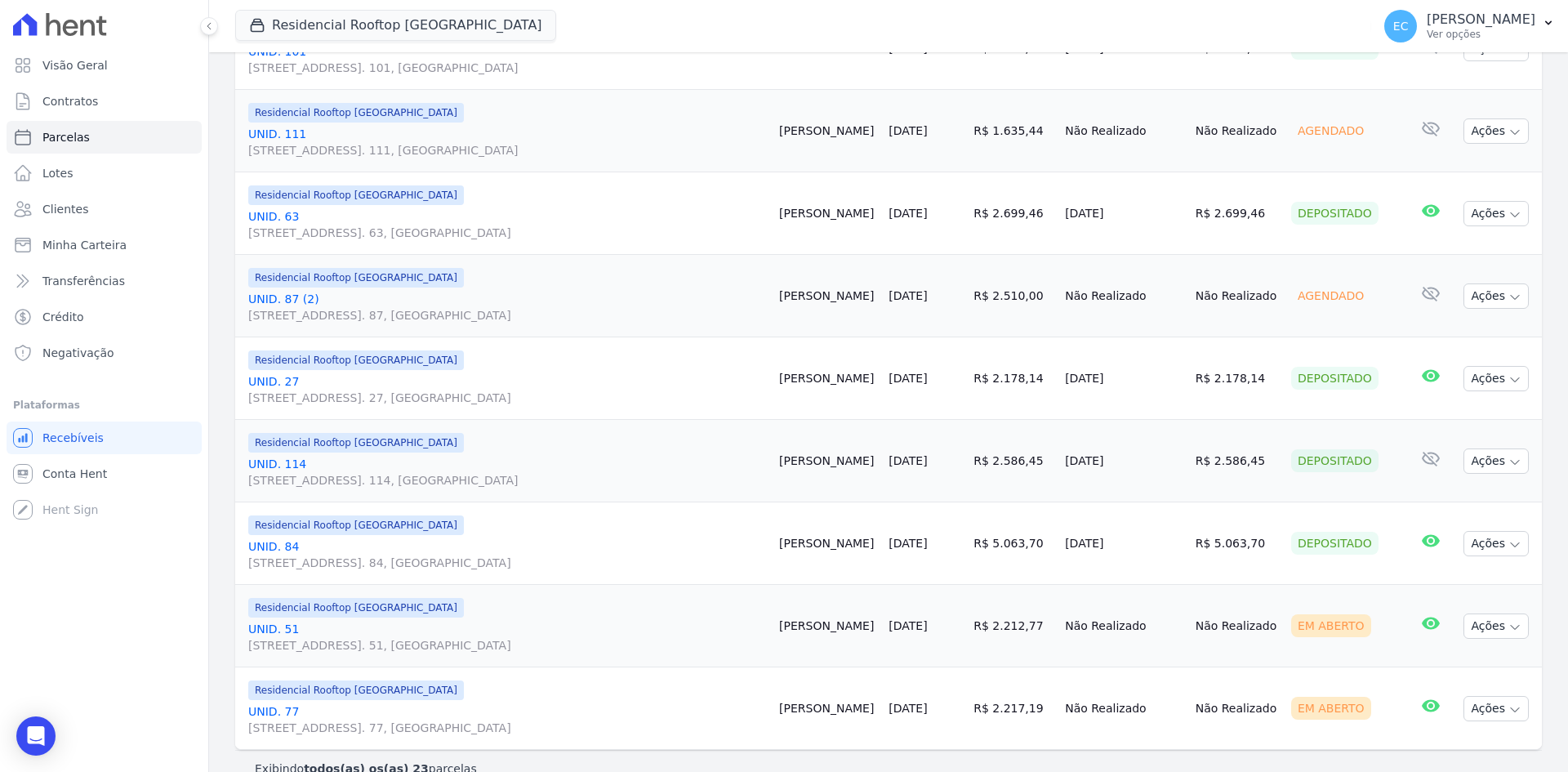
scroll to position [1662, 0]
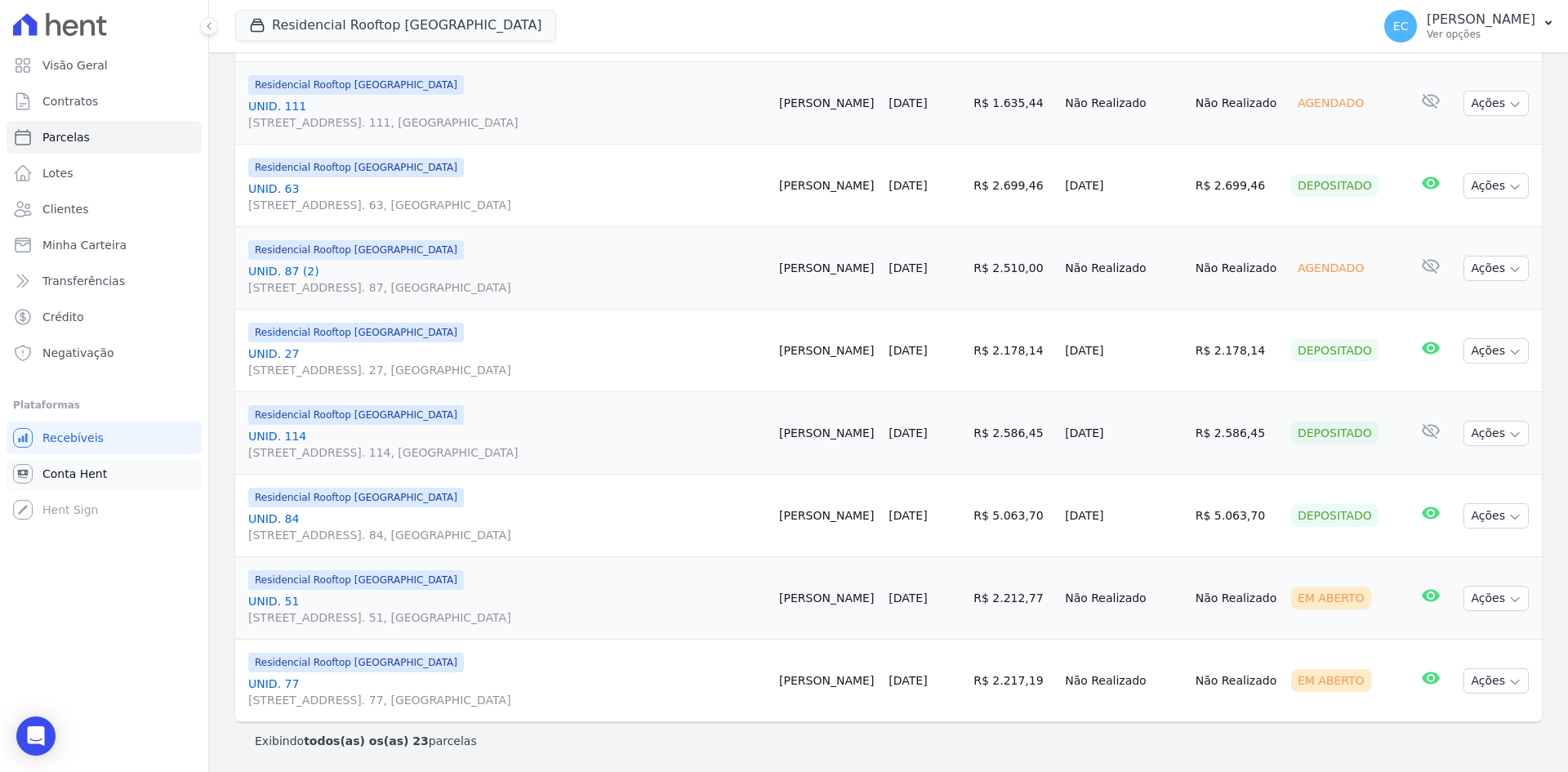
click at [108, 470] on link "Conta Hent" at bounding box center [104, 474] width 196 height 32
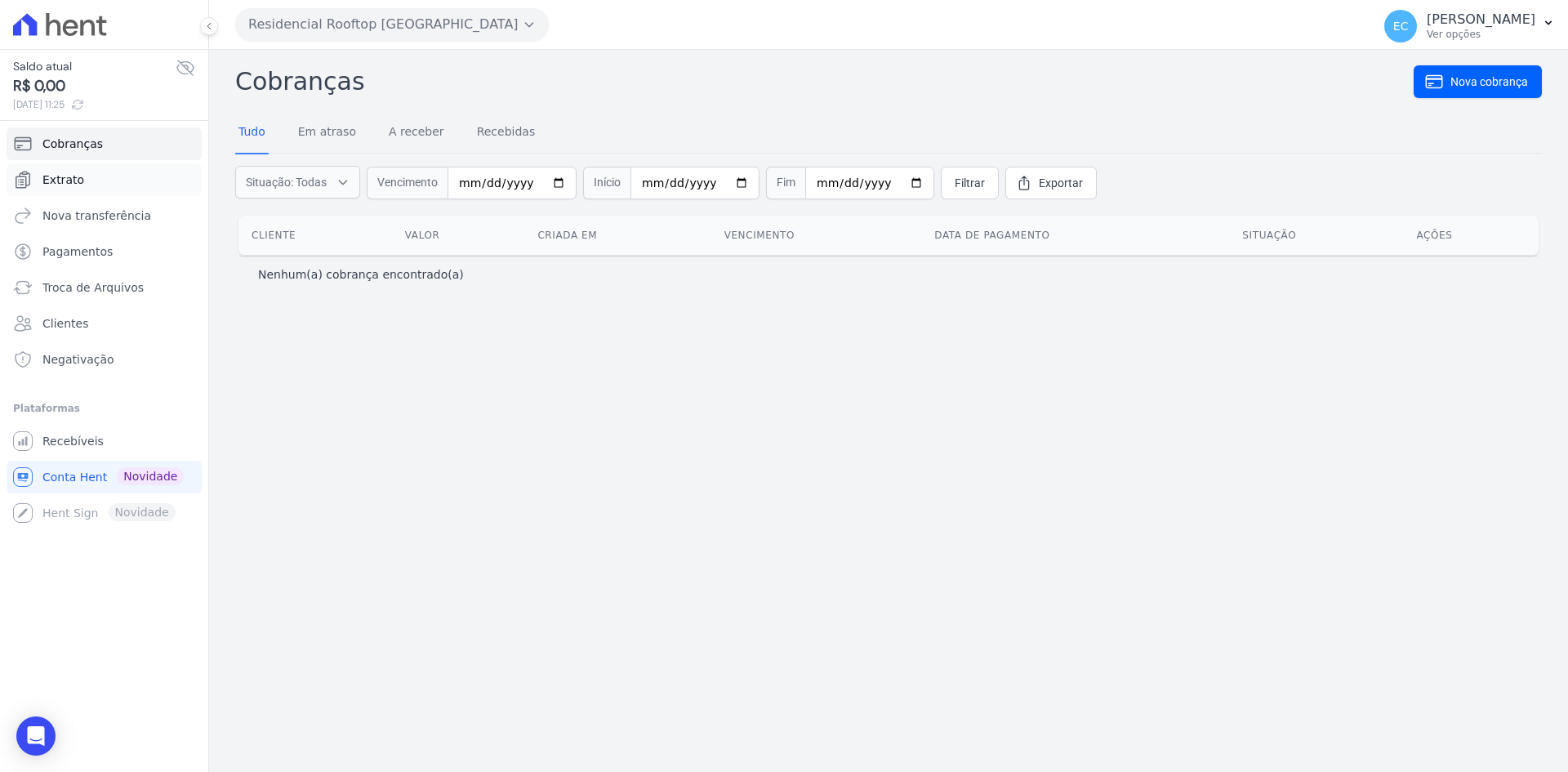
click at [68, 184] on span "Extrato" at bounding box center [63, 180] width 41 height 16
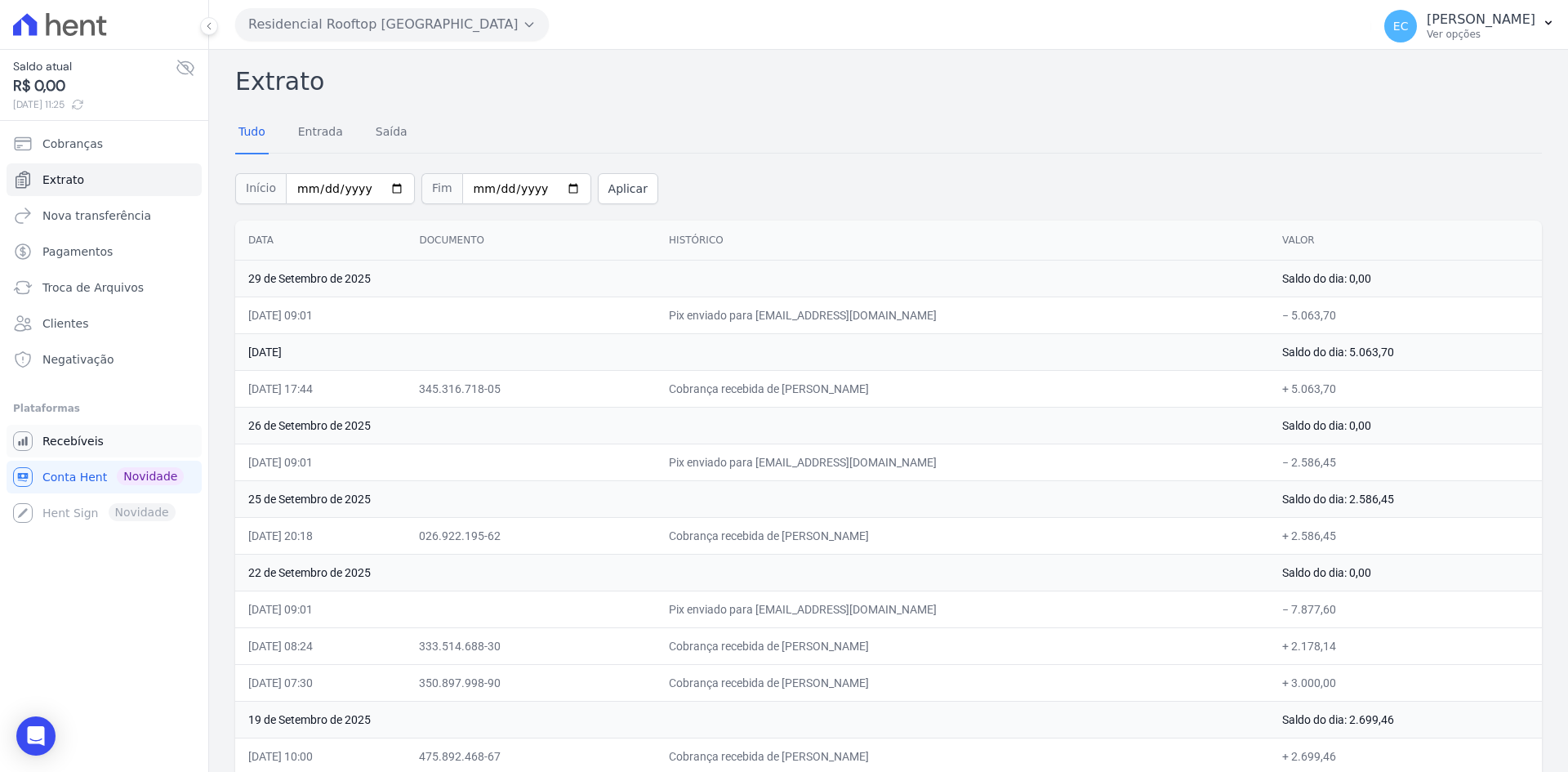
click at [117, 440] on link "Recebíveis" at bounding box center [104, 441] width 196 height 32
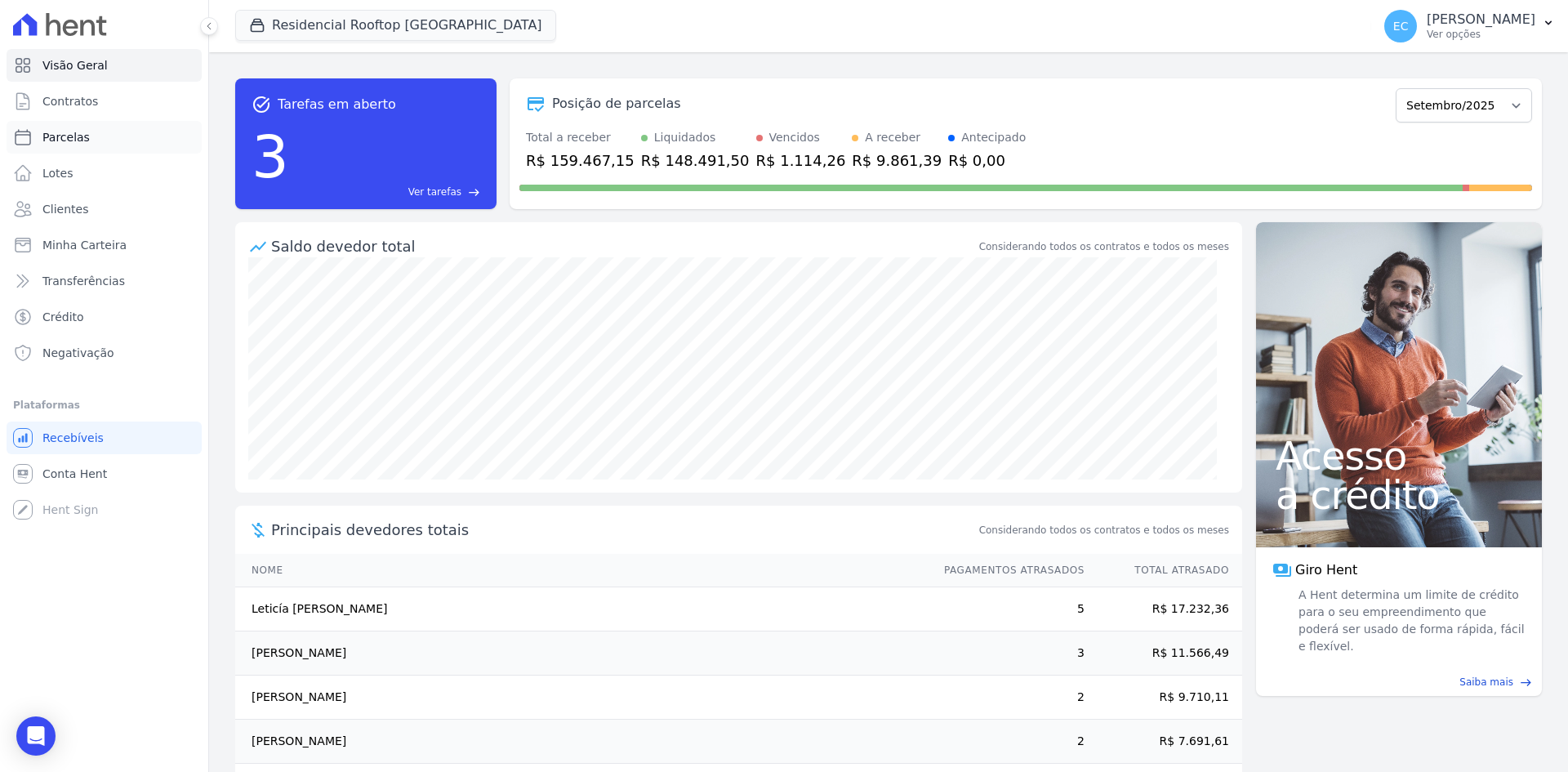
click at [89, 146] on link "Parcelas" at bounding box center [104, 137] width 196 height 32
select select
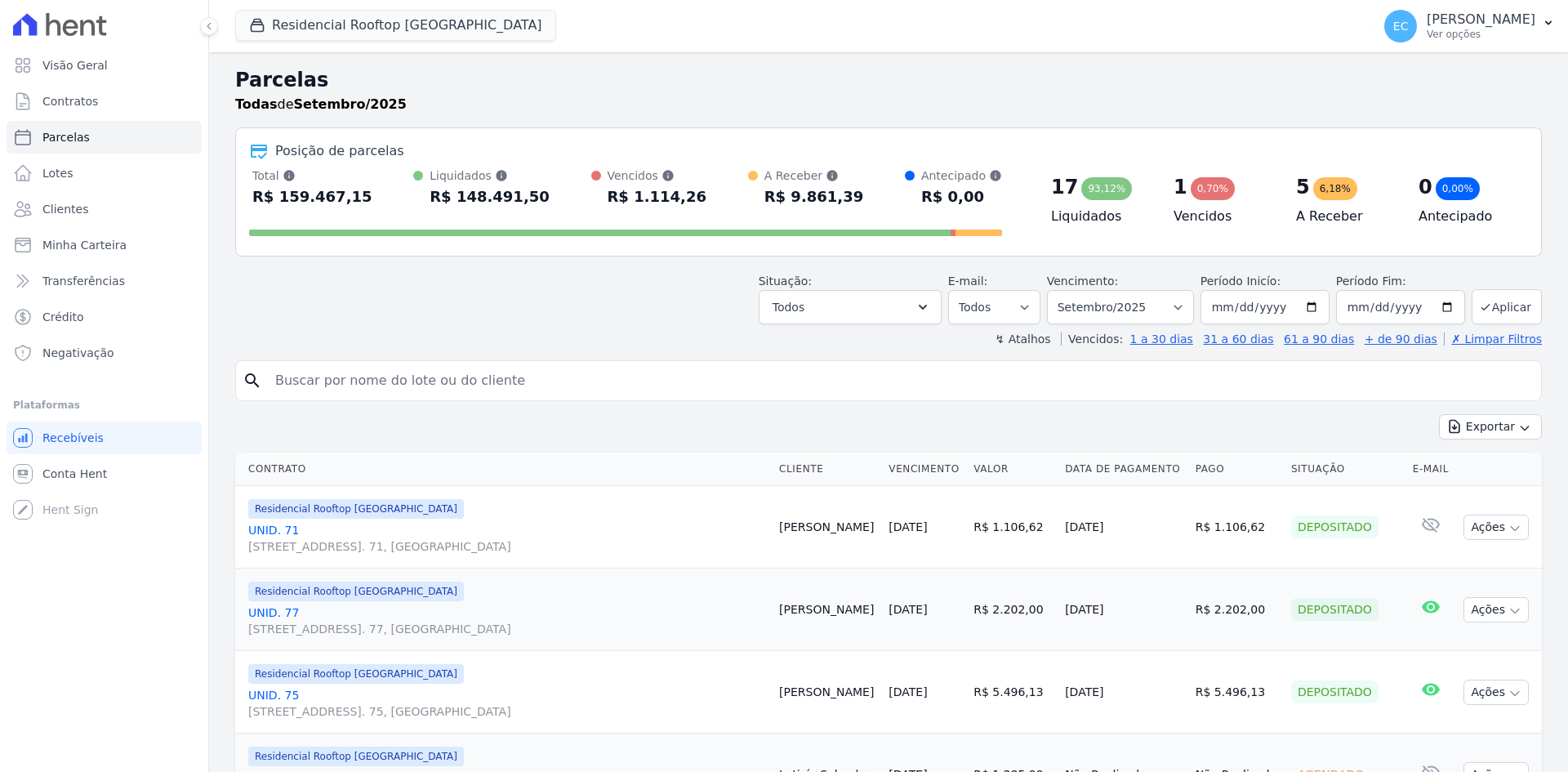
select select
